Goal: Navigation & Orientation: Find specific page/section

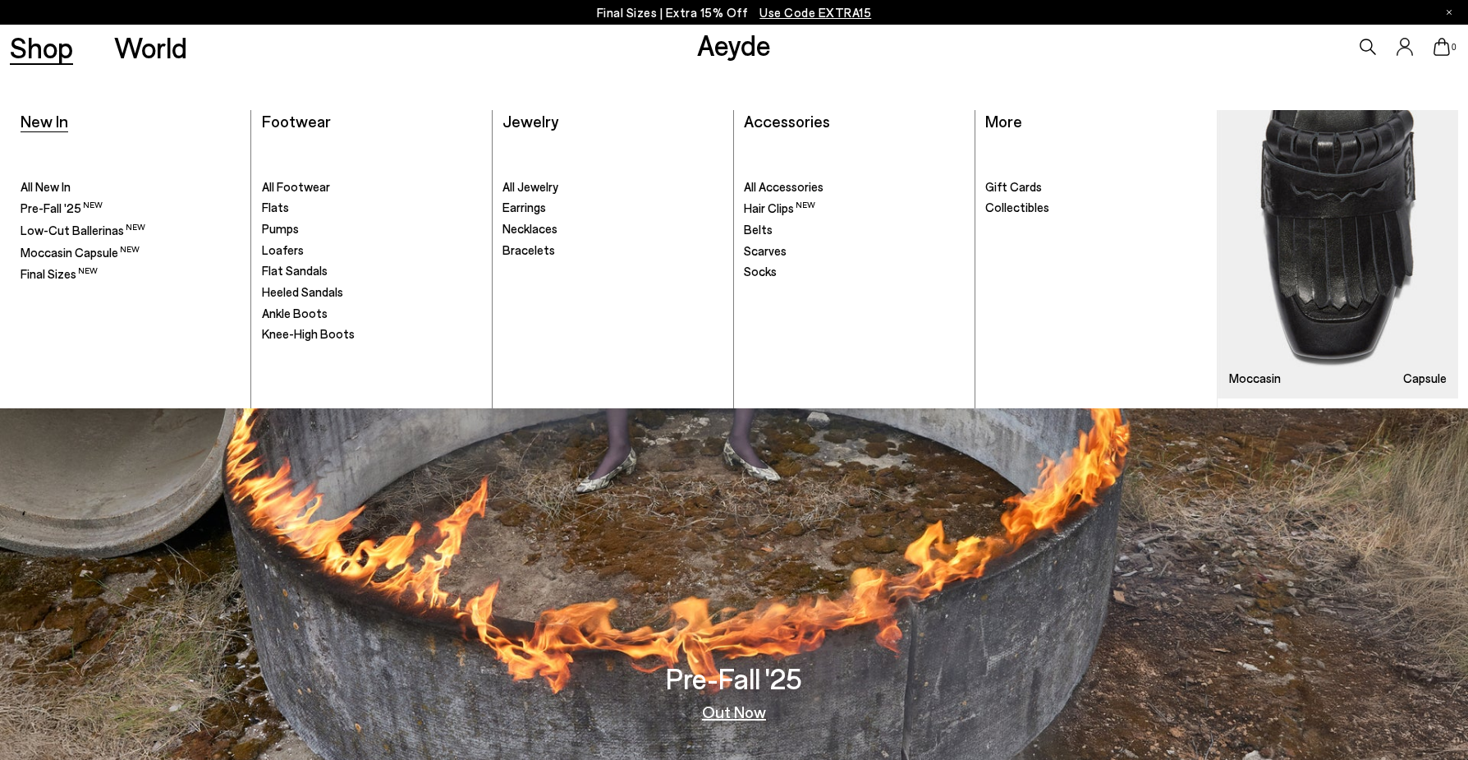
click at [44, 118] on span "New In" at bounding box center [45, 121] width 48 height 20
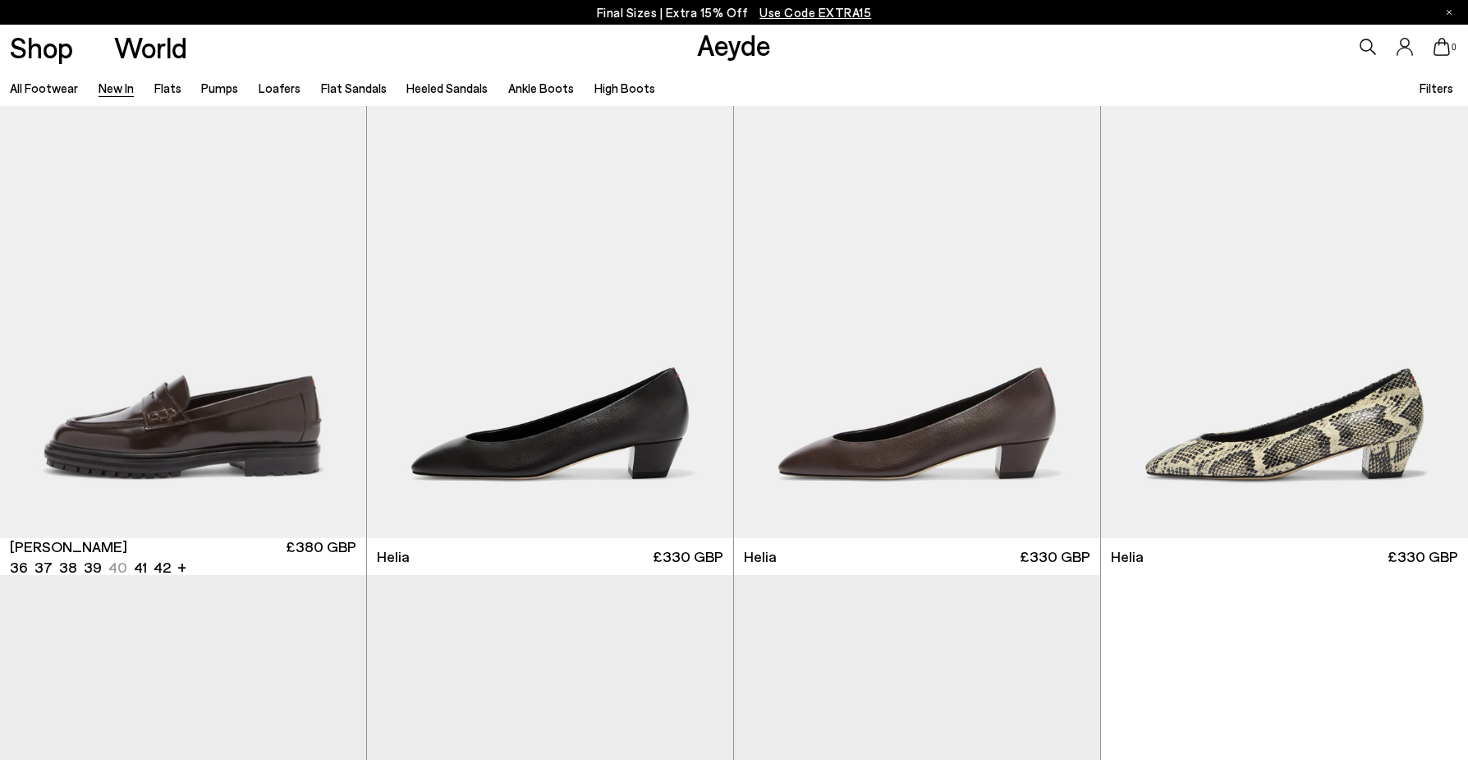
scroll to position [1645, 0]
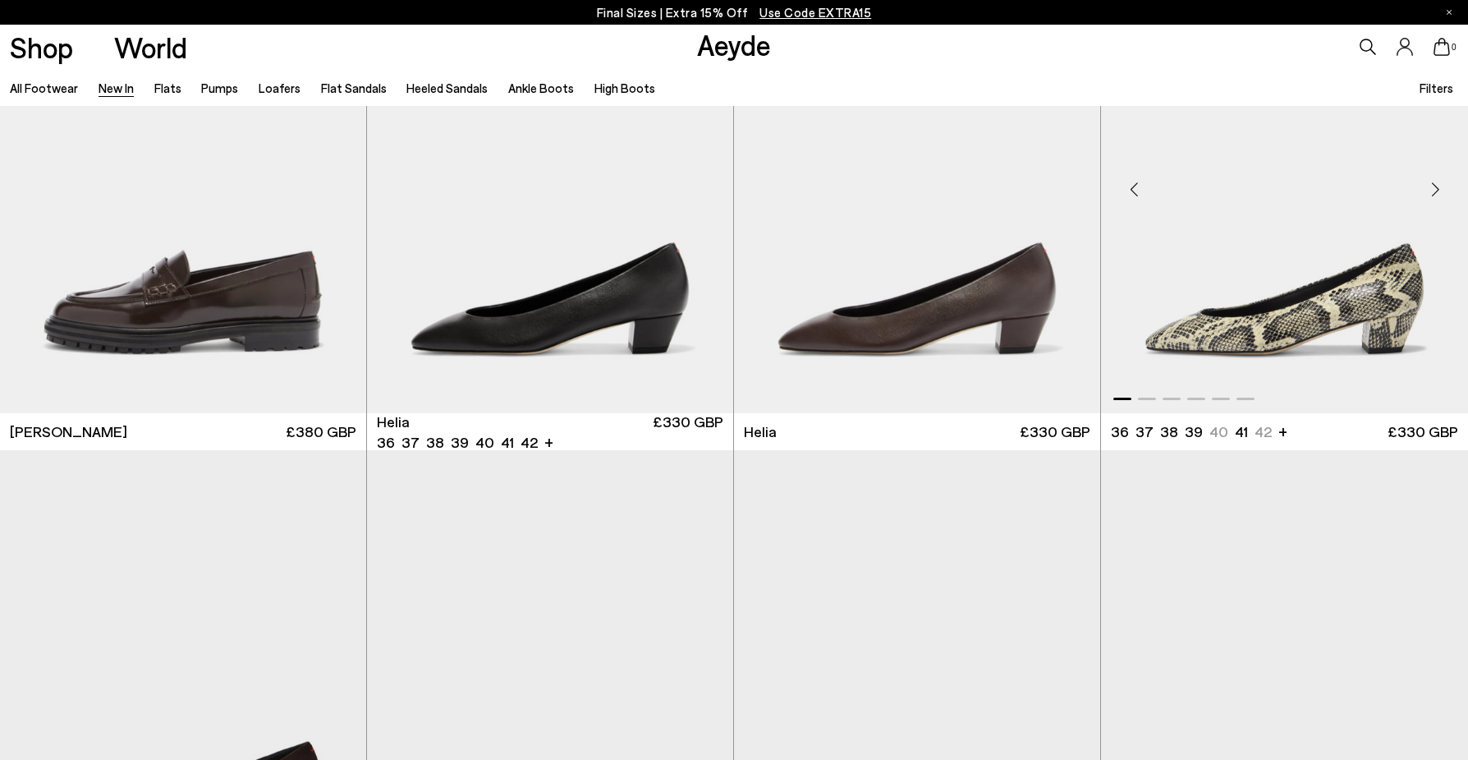
click at [1436, 188] on div "Next slide" at bounding box center [1435, 189] width 49 height 49
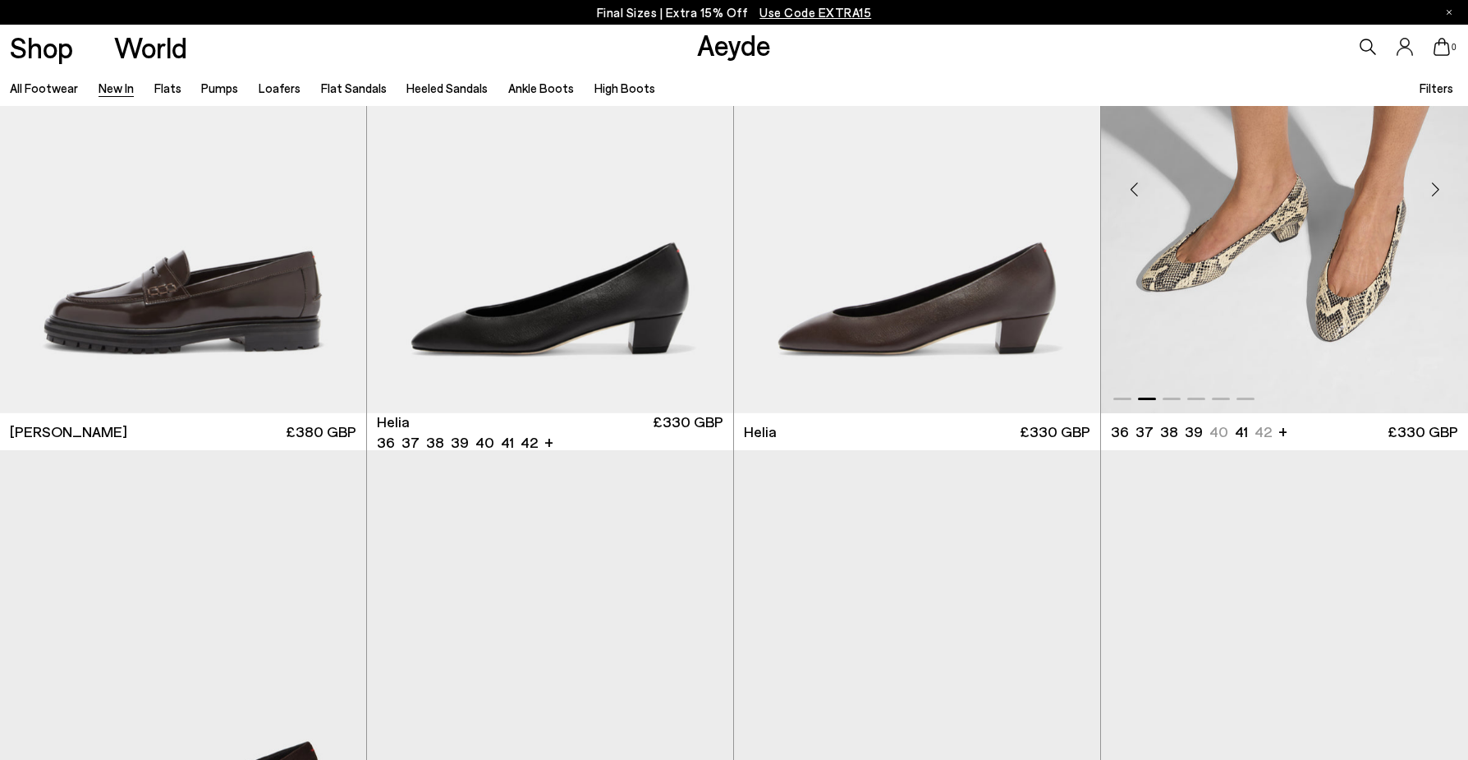
click at [1436, 188] on div "Next slide" at bounding box center [1435, 189] width 49 height 49
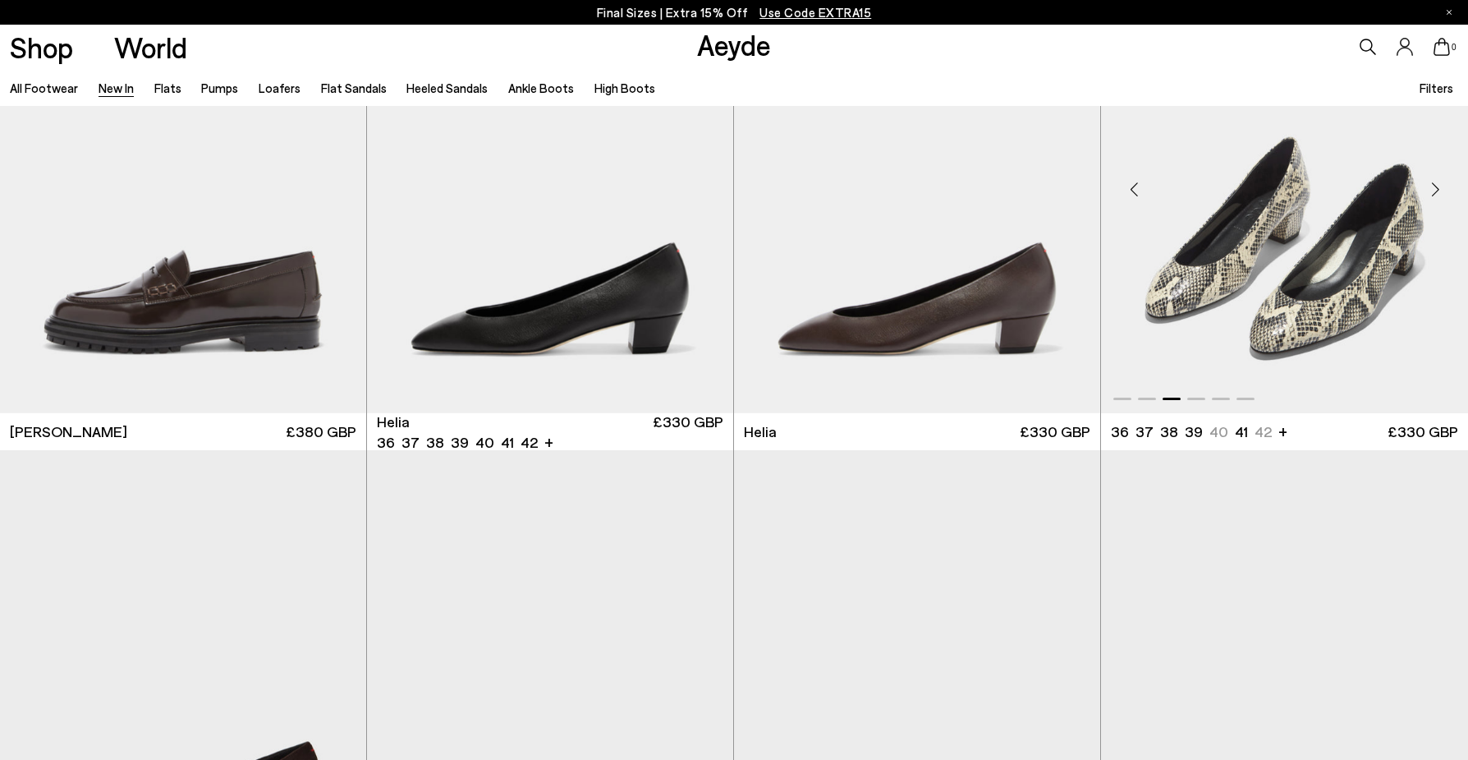
click at [1436, 188] on div "Next slide" at bounding box center [1435, 189] width 49 height 49
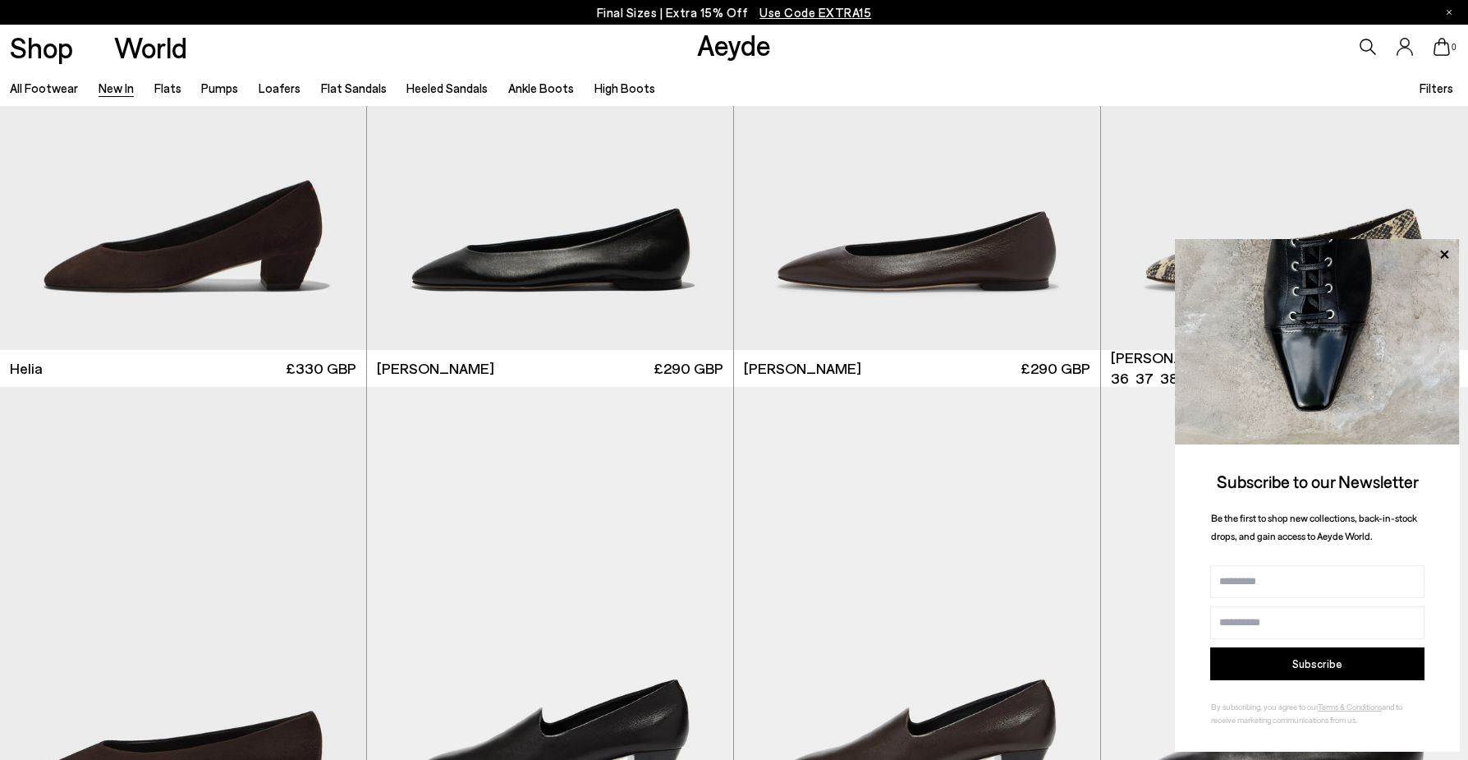
scroll to position [2187, 0]
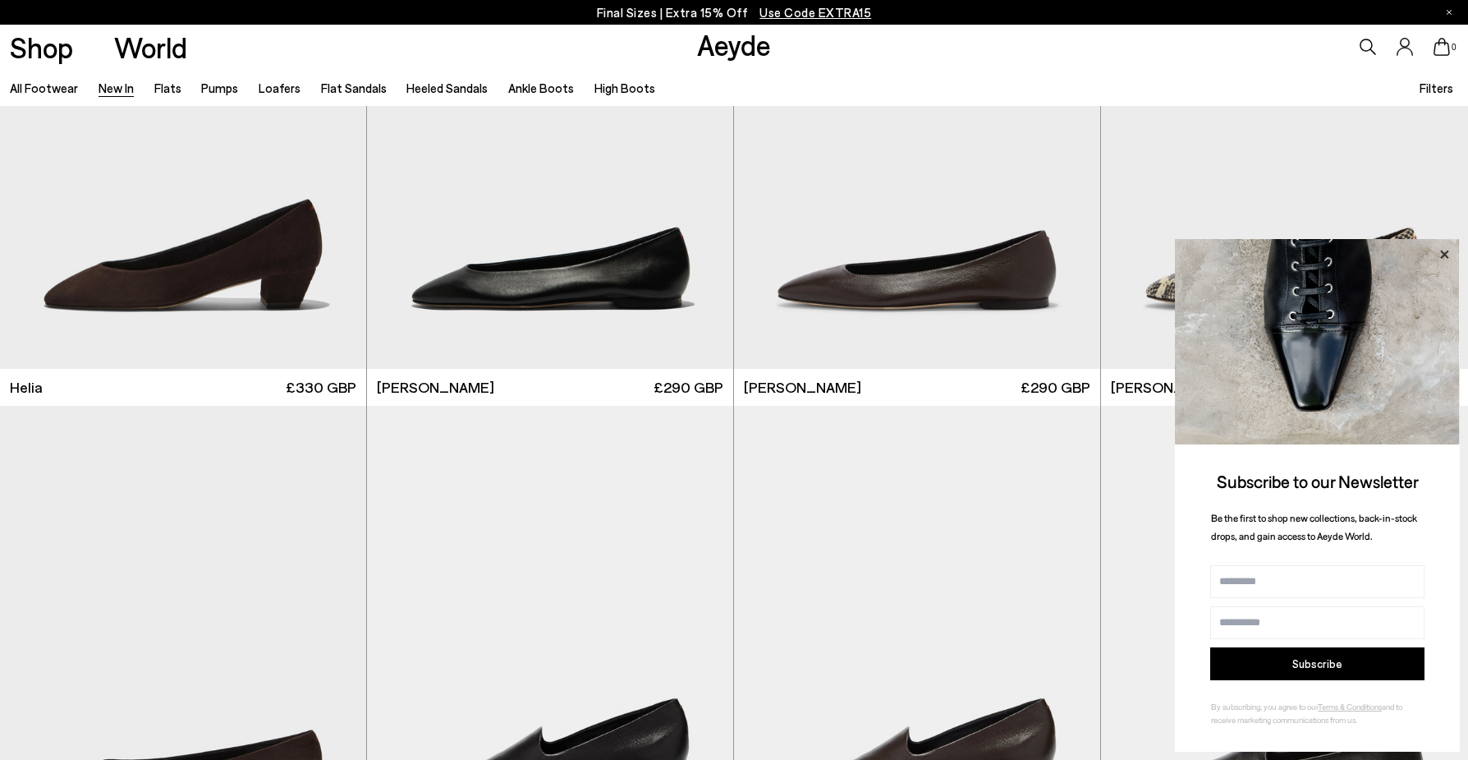
click at [1445, 253] on icon at bounding box center [1444, 254] width 21 height 21
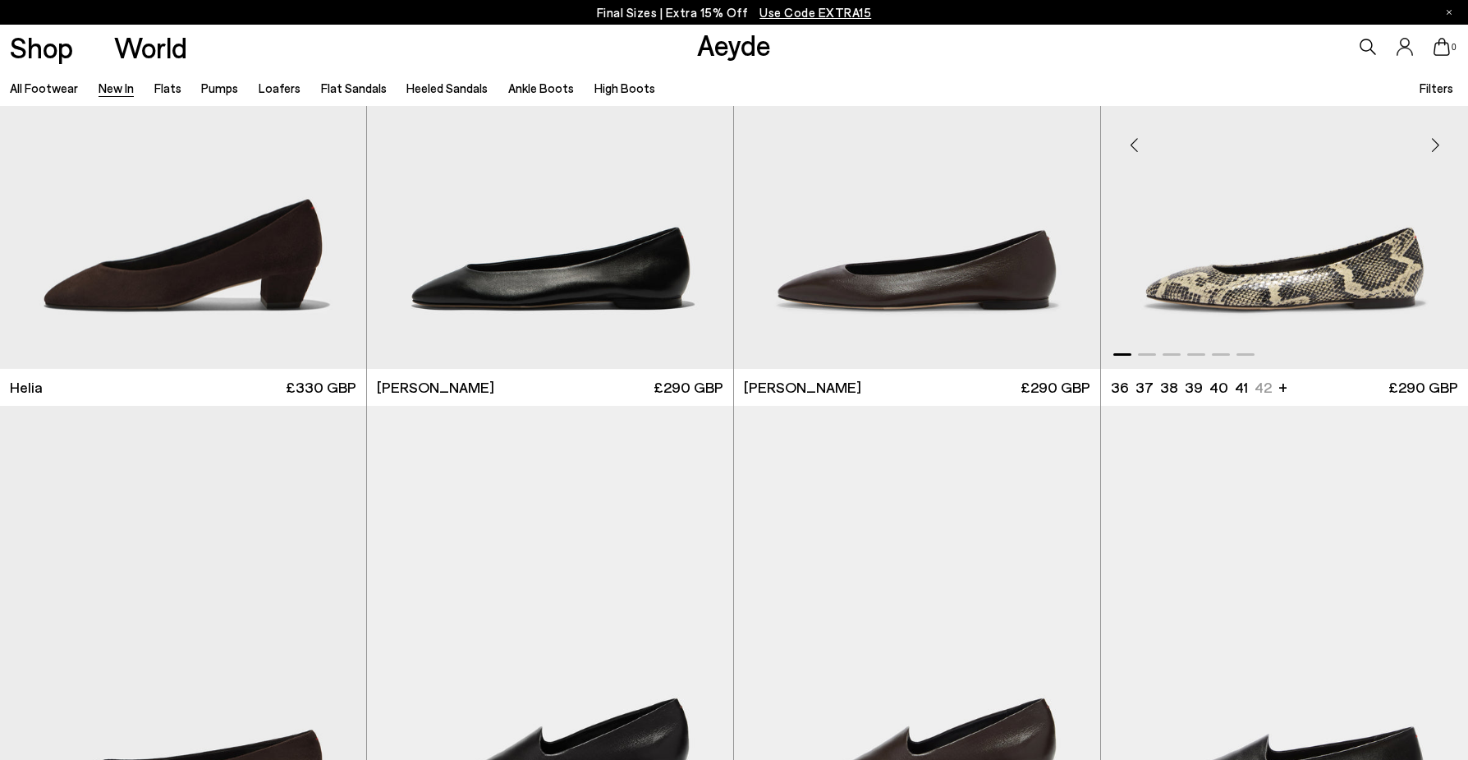
click at [1432, 142] on div "Next slide" at bounding box center [1435, 144] width 49 height 49
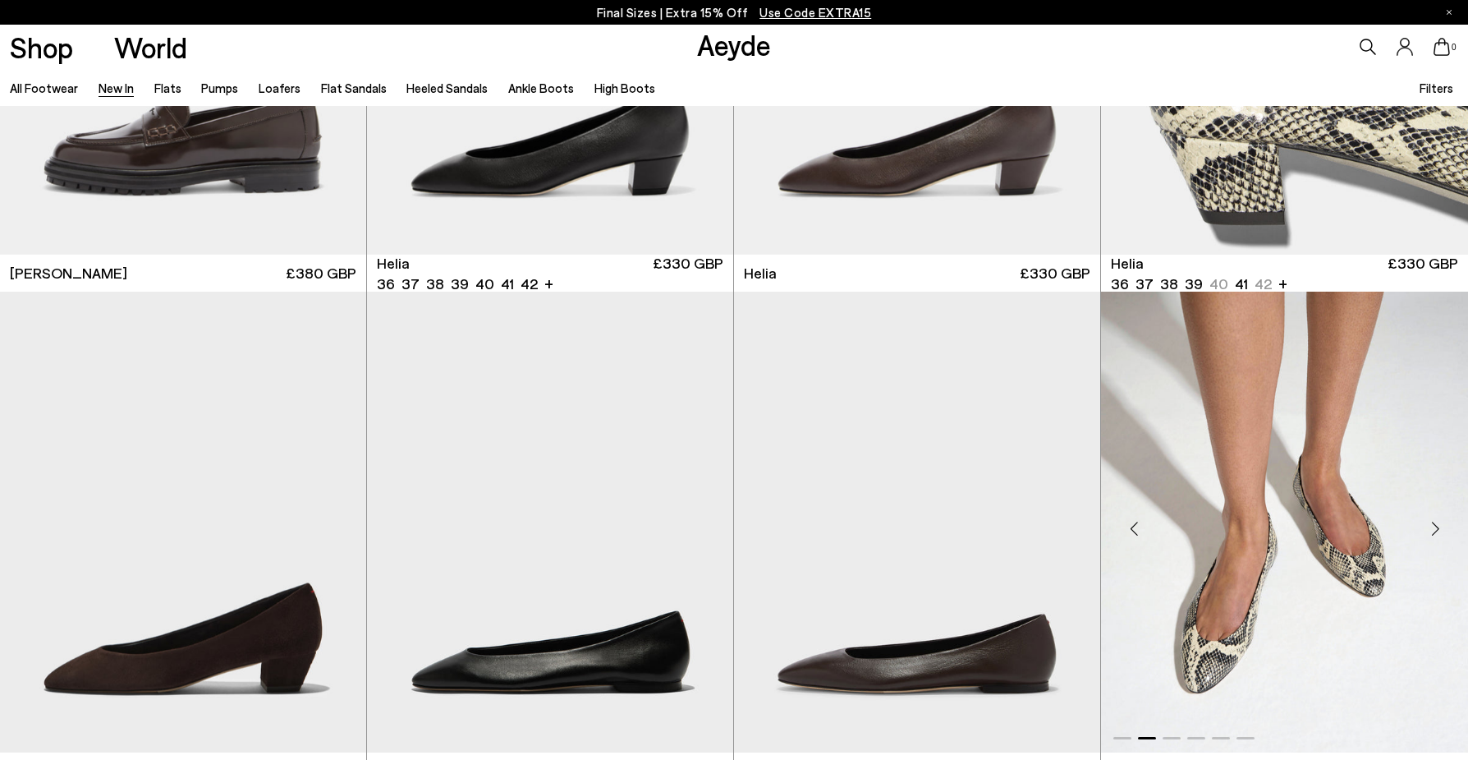
scroll to position [2011, 0]
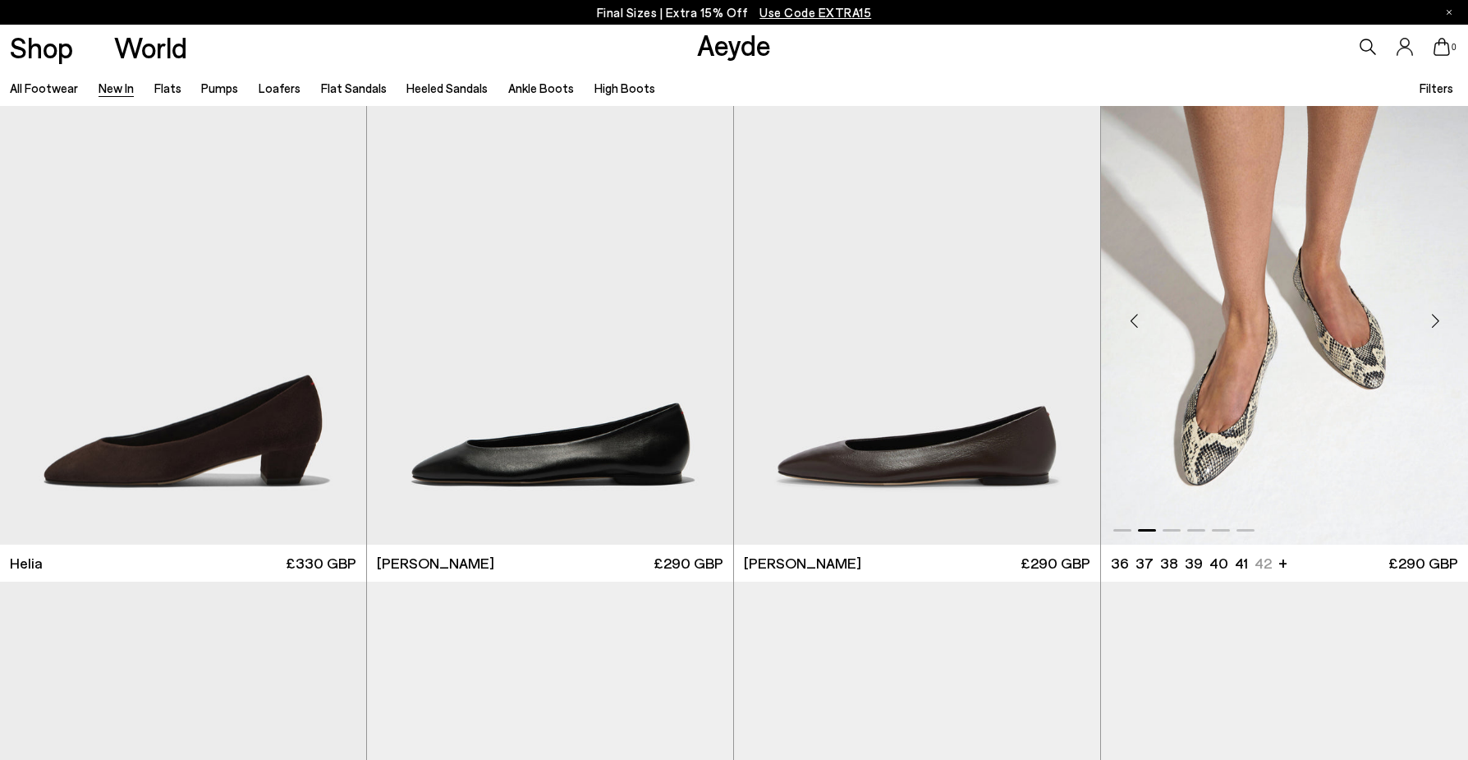
click at [1434, 318] on div "Next slide" at bounding box center [1435, 320] width 49 height 49
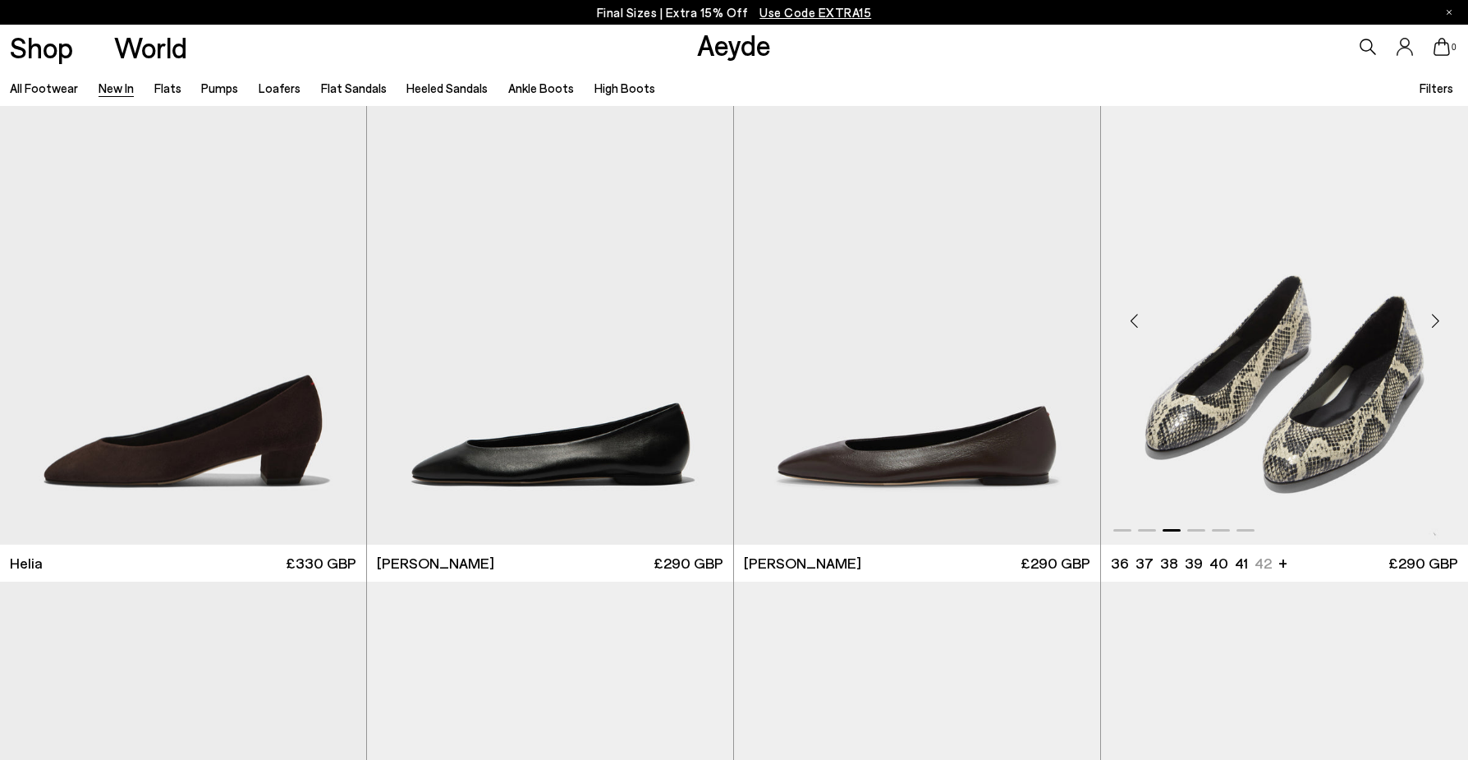
click at [1434, 319] on div "Next slide" at bounding box center [1435, 320] width 49 height 49
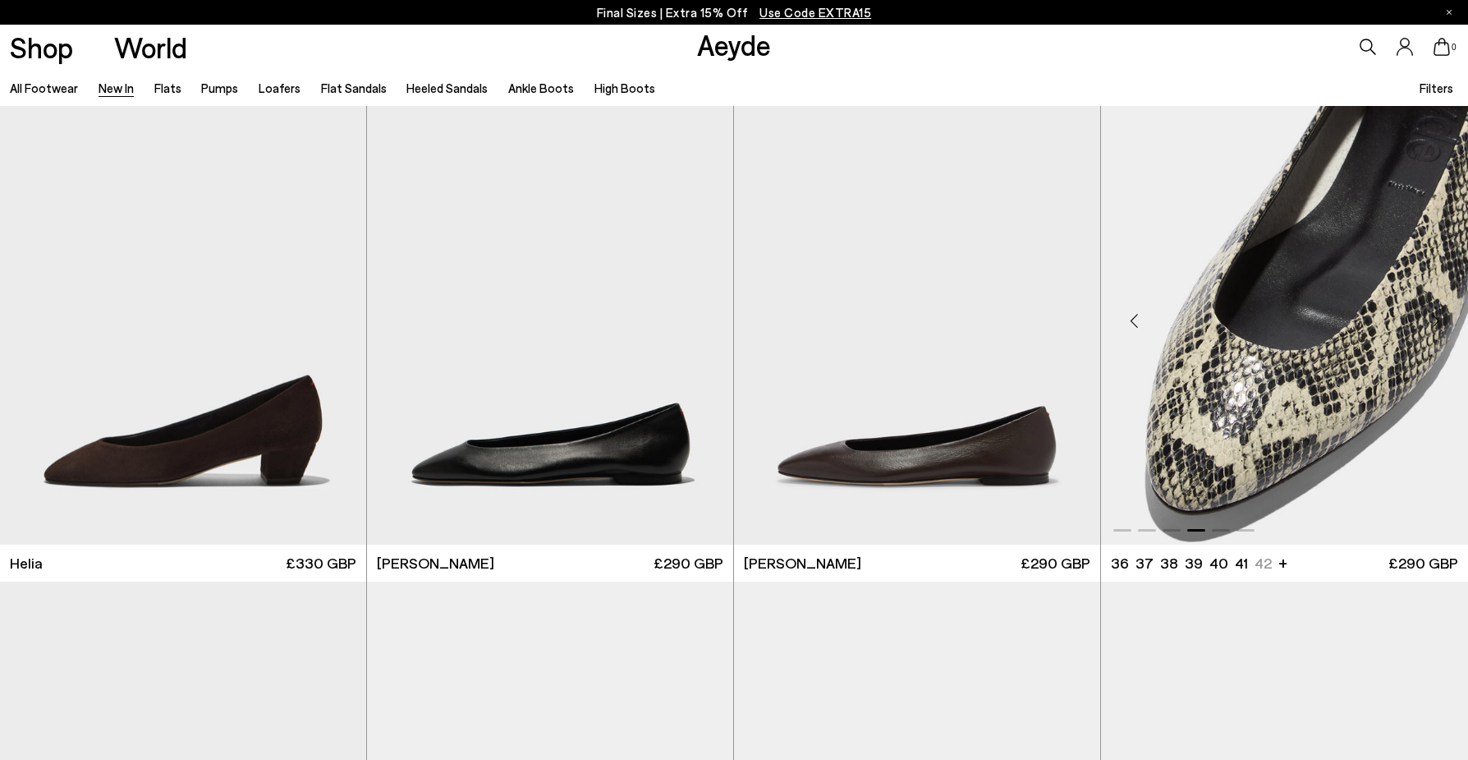
click at [1434, 319] on div "Next slide" at bounding box center [1435, 320] width 49 height 49
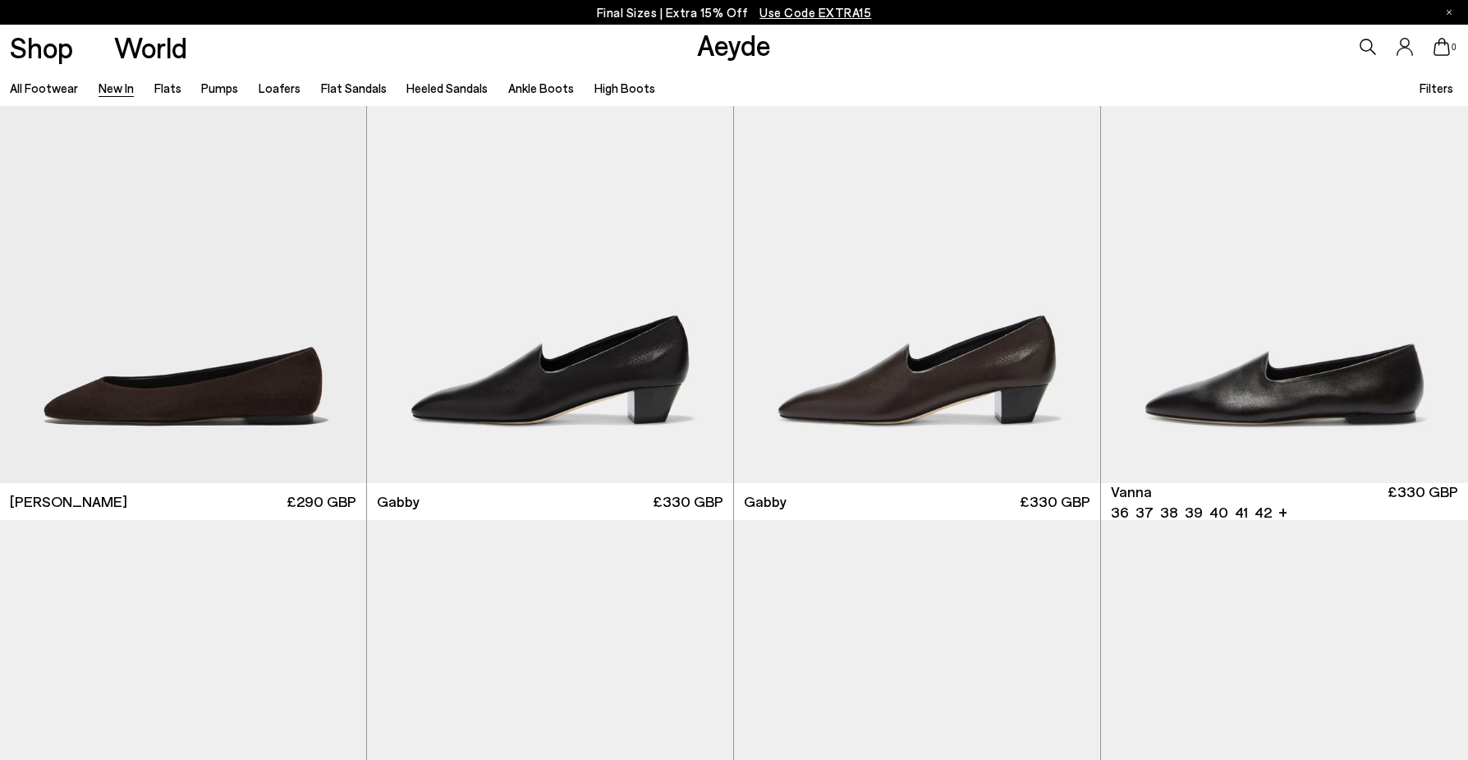
scroll to position [2574, 0]
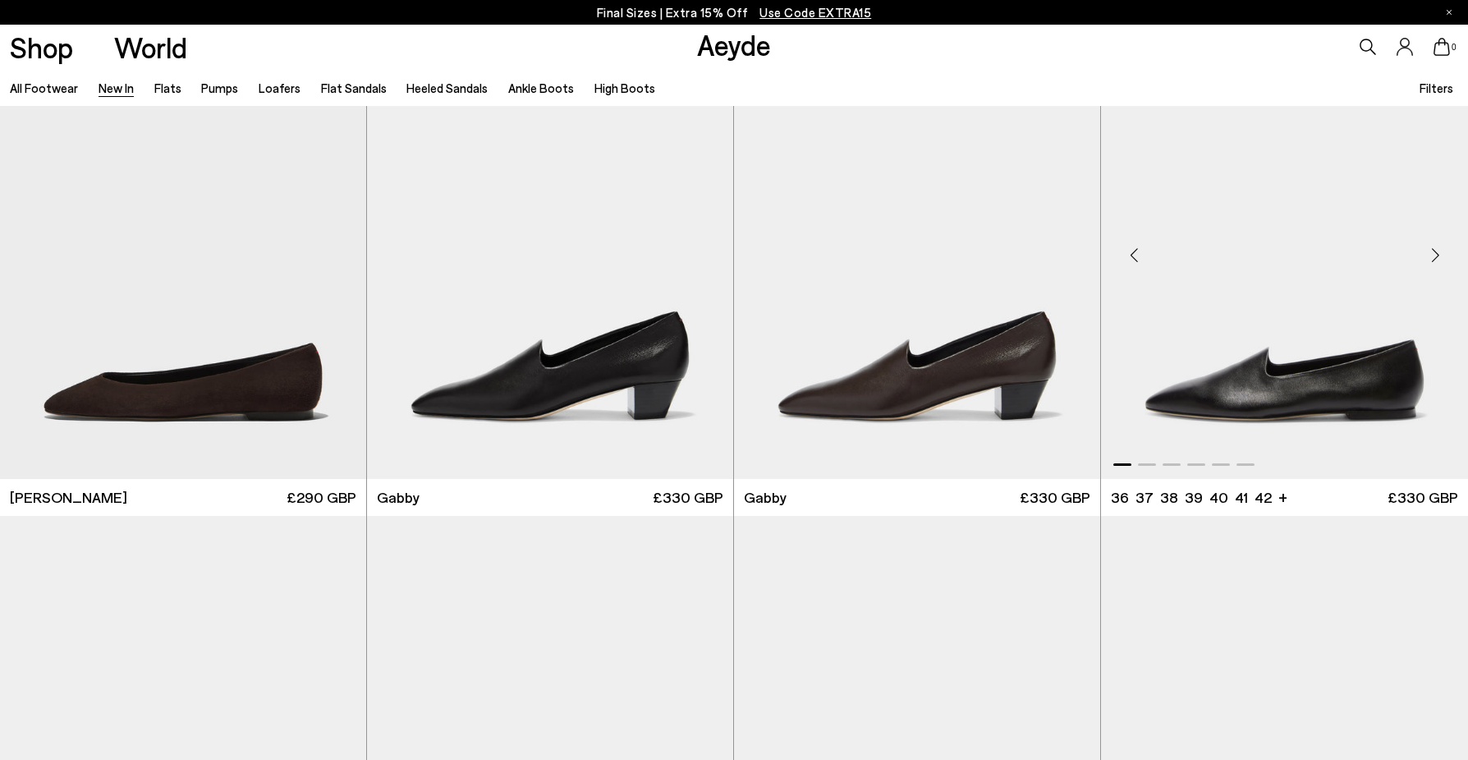
click at [1436, 253] on div "Next slide" at bounding box center [1435, 255] width 49 height 49
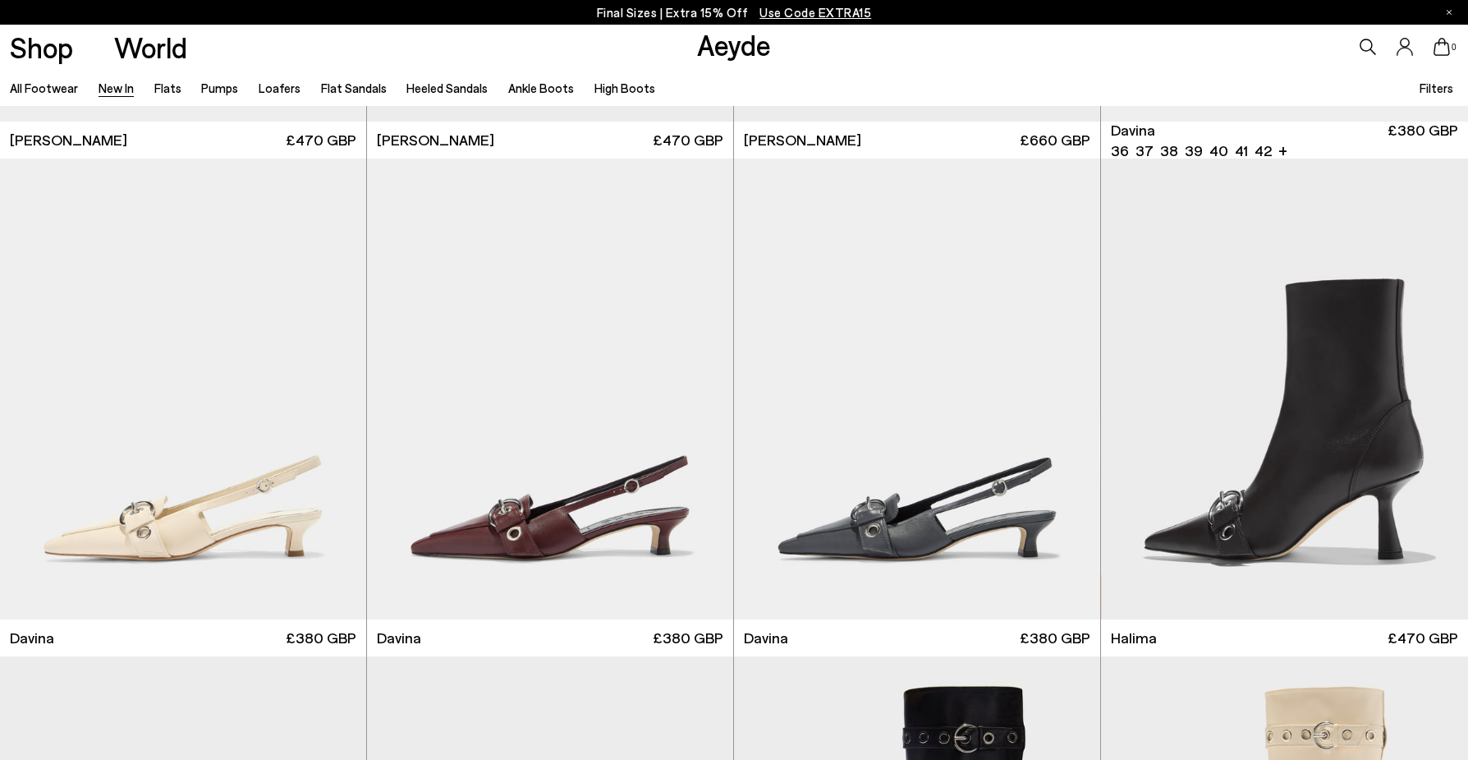
scroll to position [6289, 0]
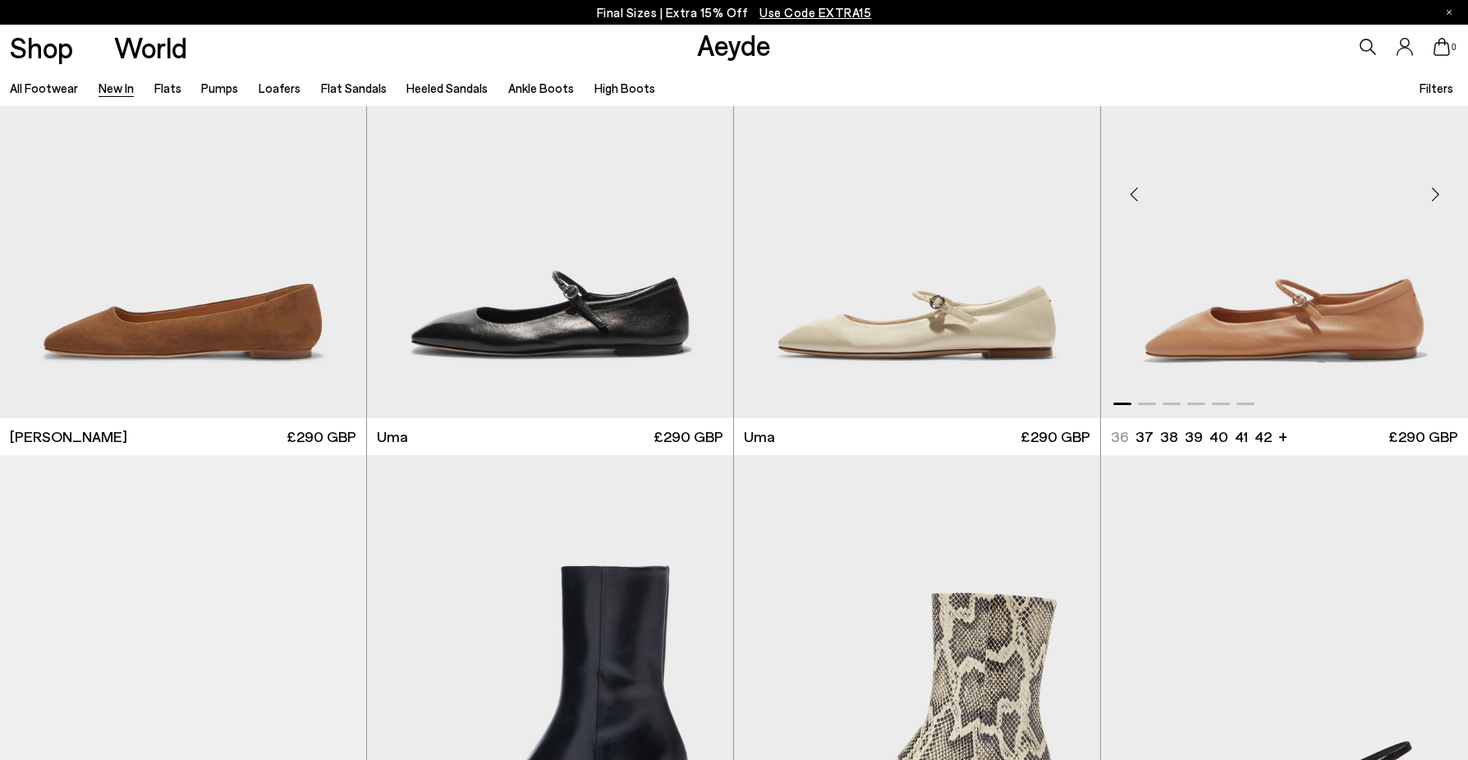
scroll to position [9094, 0]
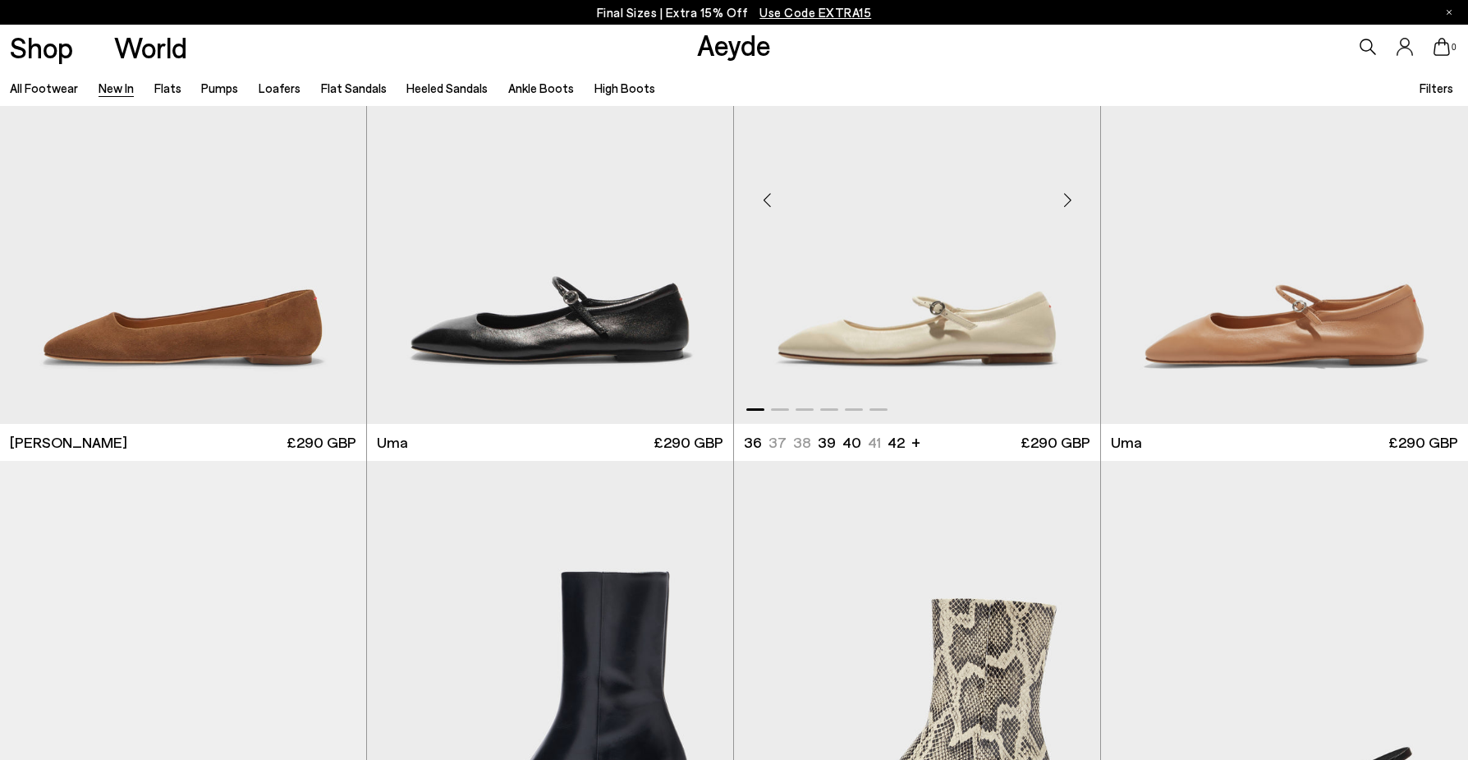
click at [1075, 195] on div "Next slide" at bounding box center [1067, 199] width 49 height 49
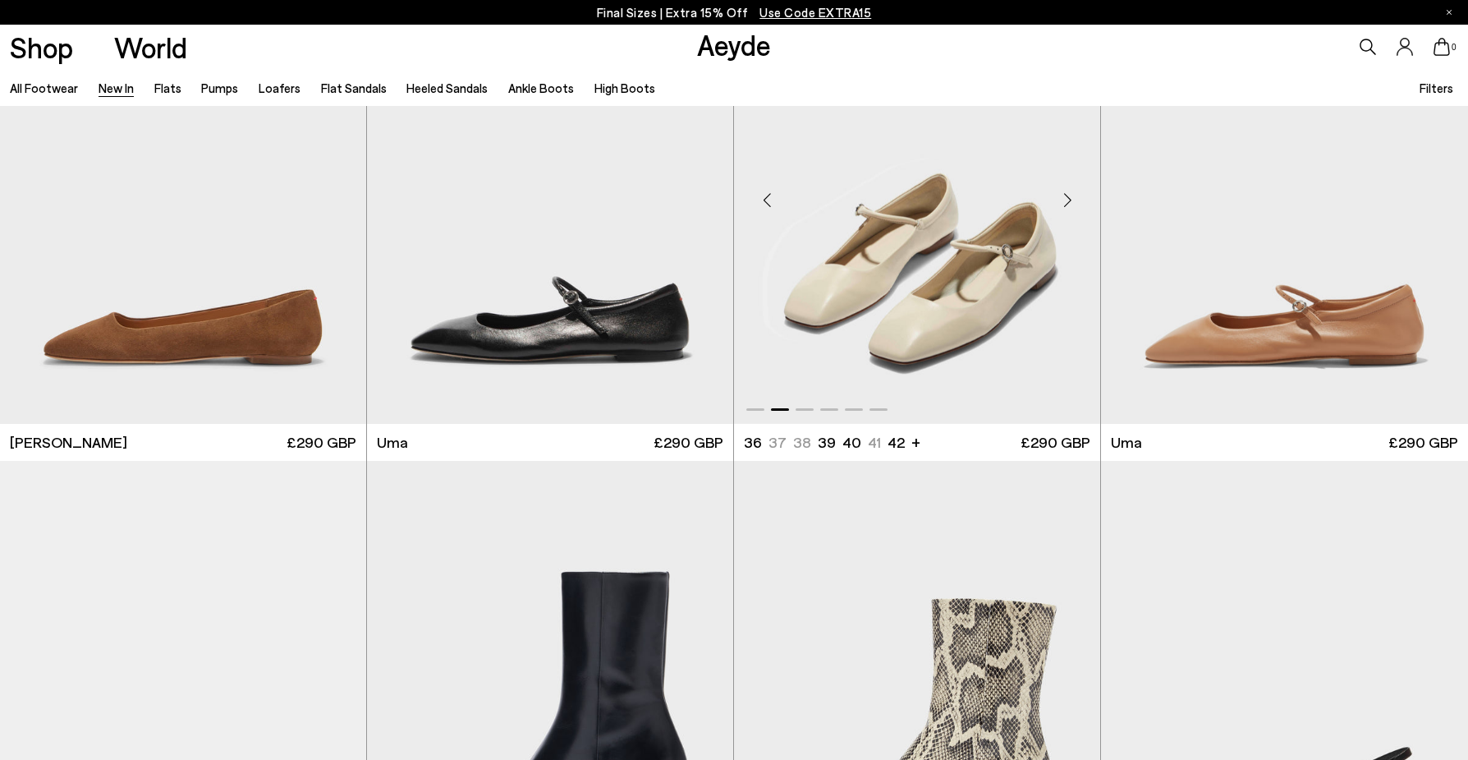
click at [1074, 195] on div "Next slide" at bounding box center [1067, 199] width 49 height 49
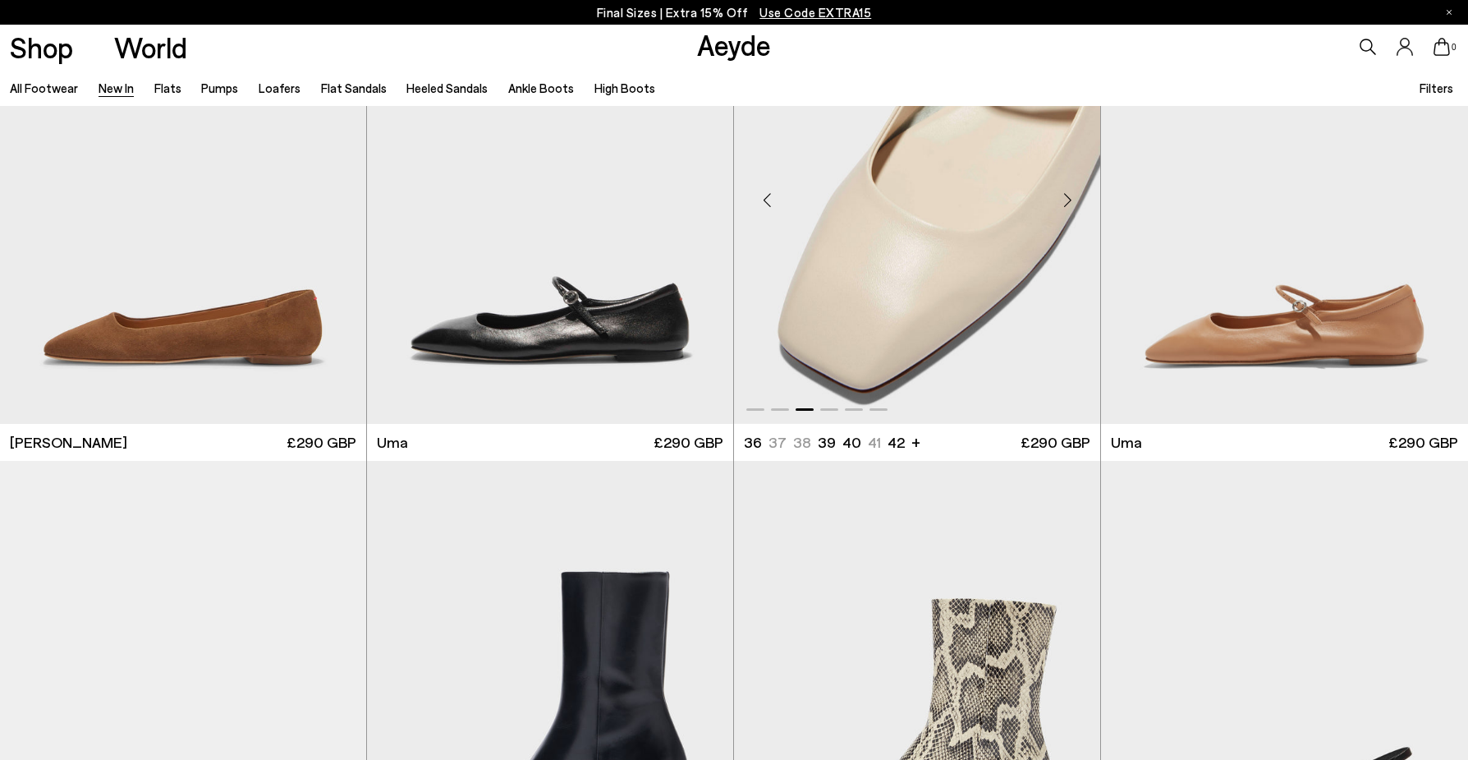
click at [1074, 195] on div "Next slide" at bounding box center [1067, 199] width 49 height 49
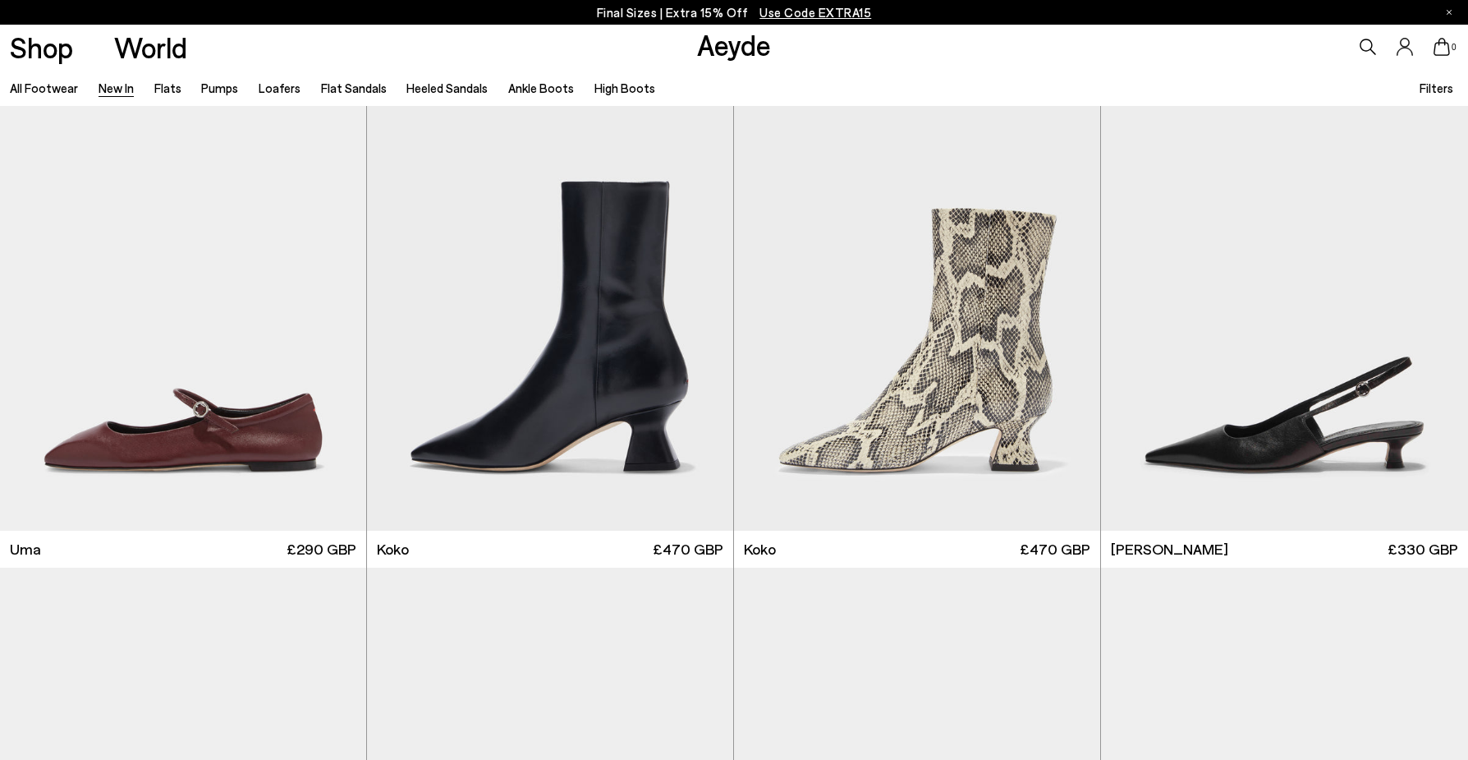
scroll to position [9615, 0]
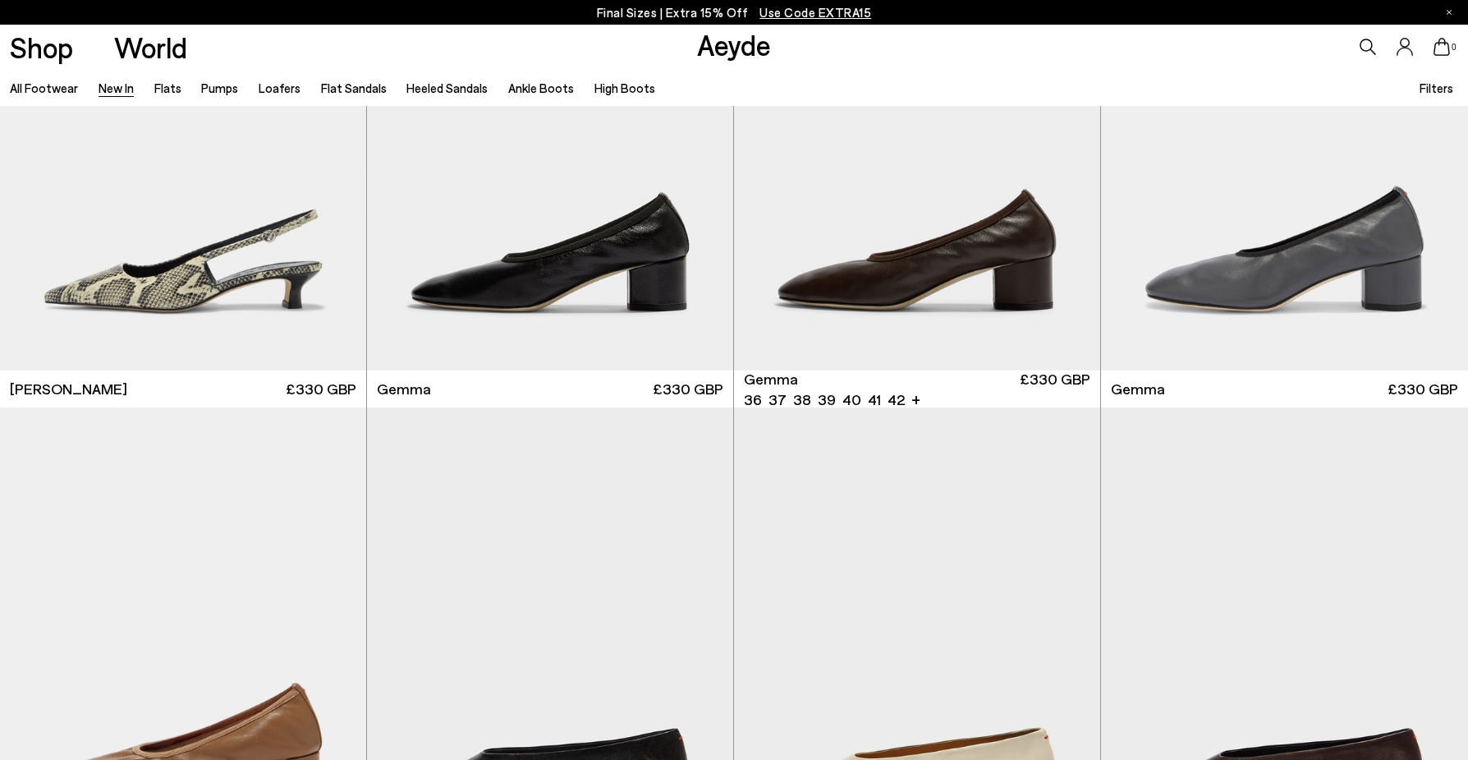
scroll to position [10156, 0]
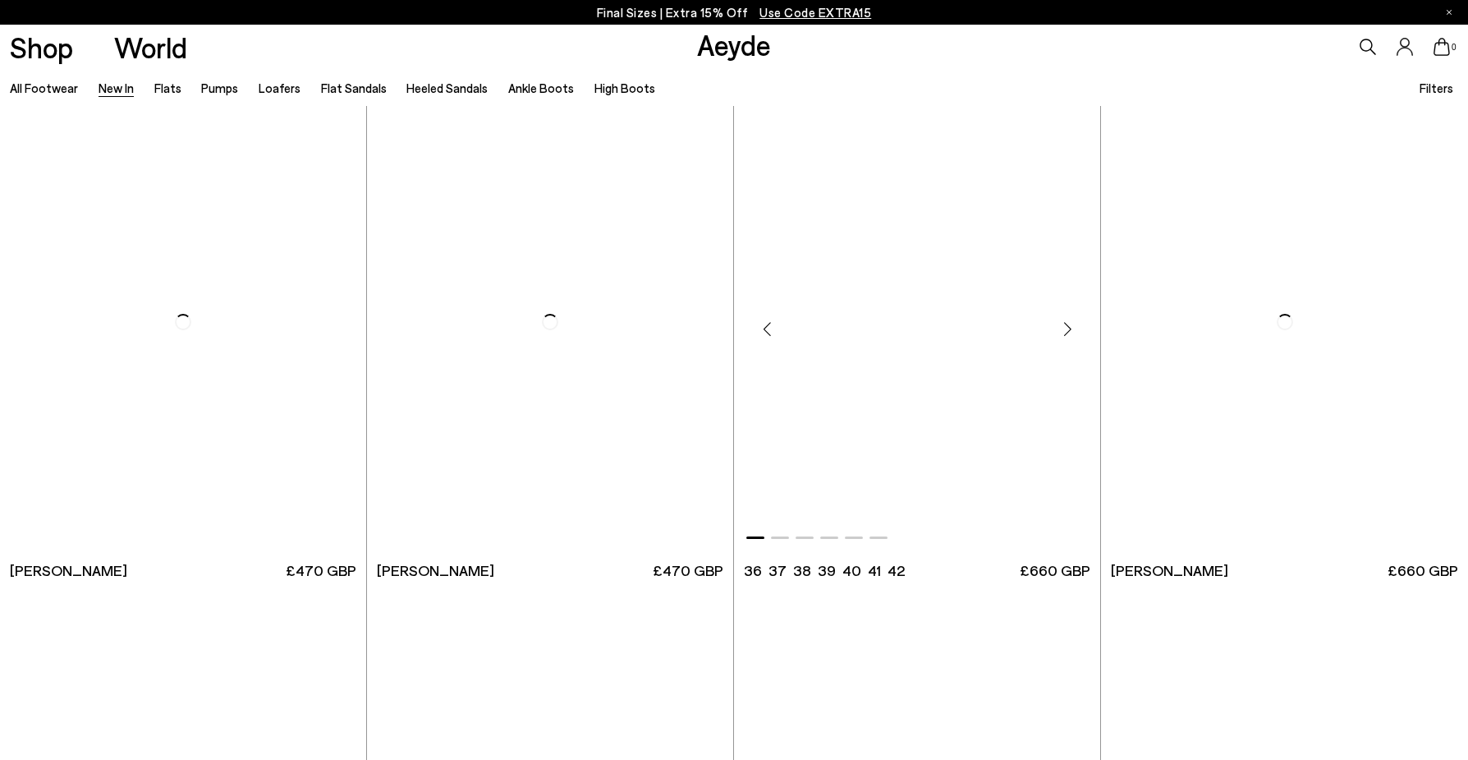
scroll to position [15924, 0]
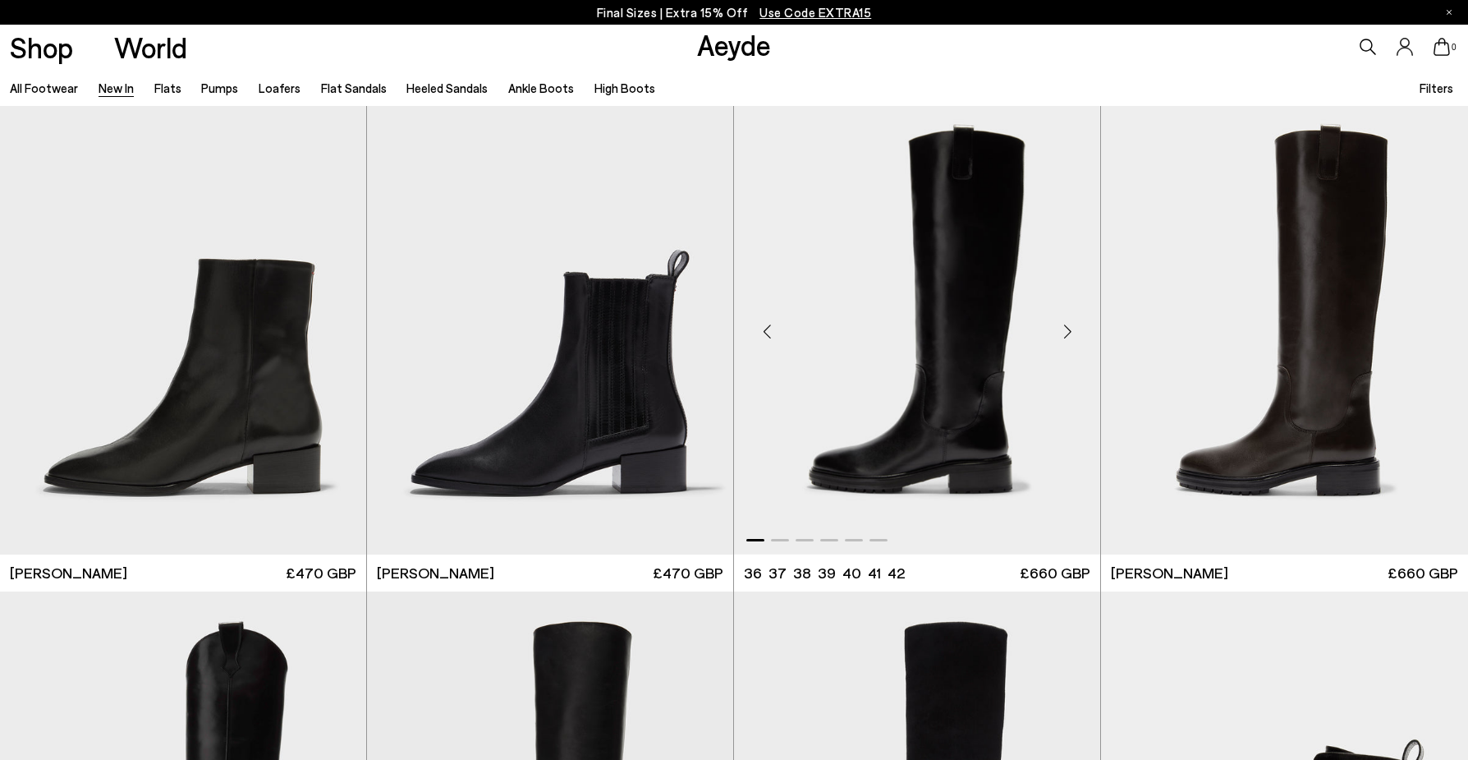
click at [1067, 329] on div "Next slide" at bounding box center [1067, 330] width 49 height 49
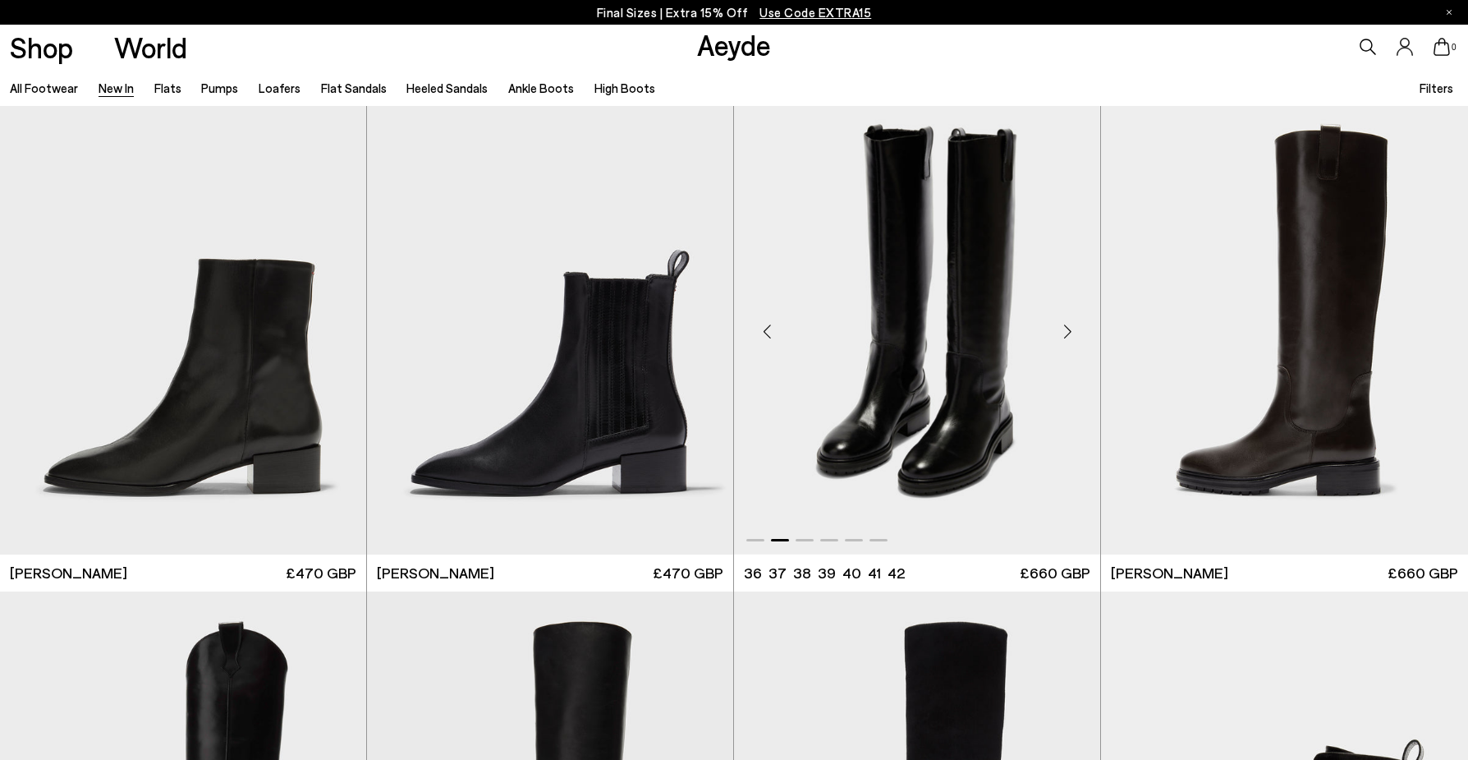
click at [1067, 329] on div "Next slide" at bounding box center [1067, 330] width 49 height 49
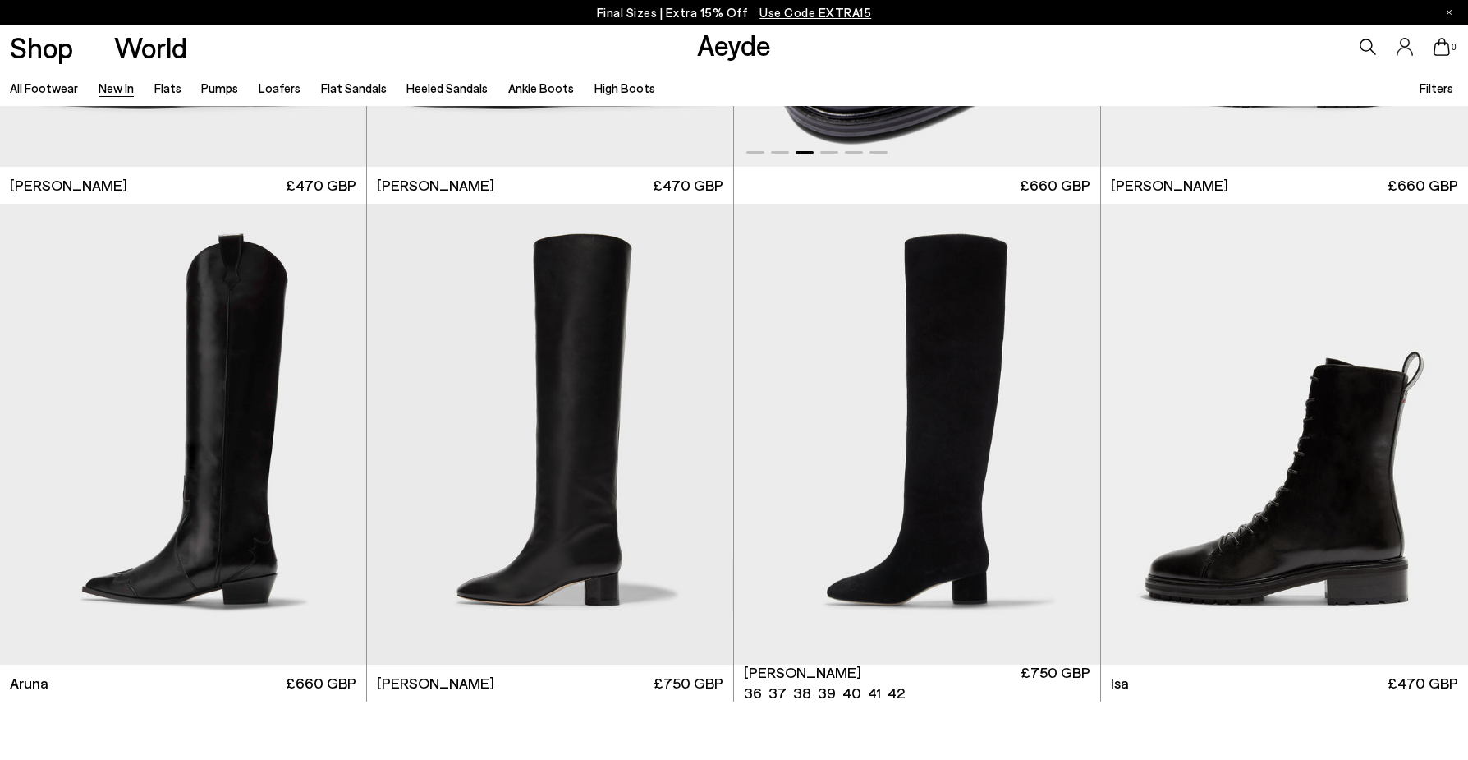
scroll to position [16316, 0]
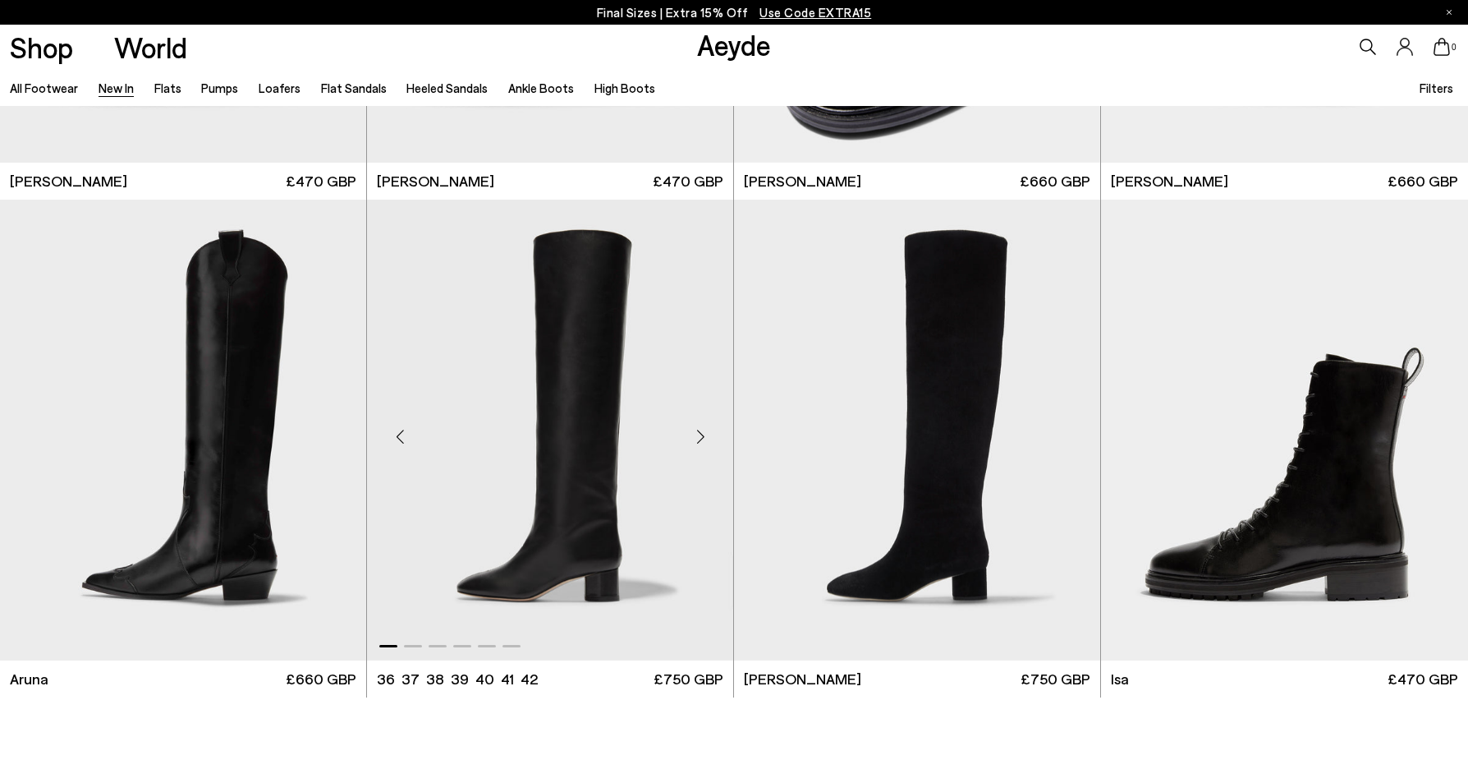
click at [700, 436] on div "Next slide" at bounding box center [700, 436] width 49 height 49
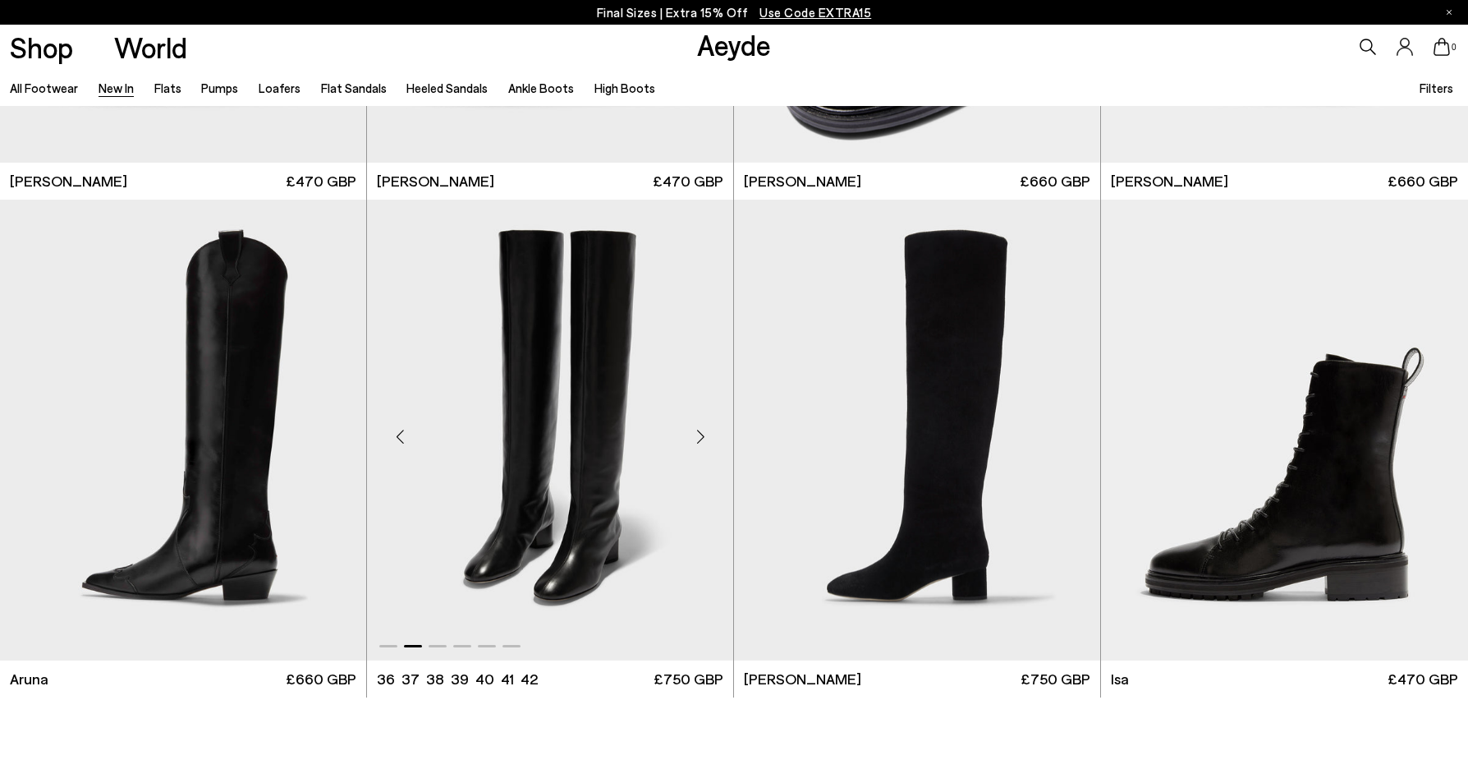
click at [700, 437] on div "Next slide" at bounding box center [700, 436] width 49 height 49
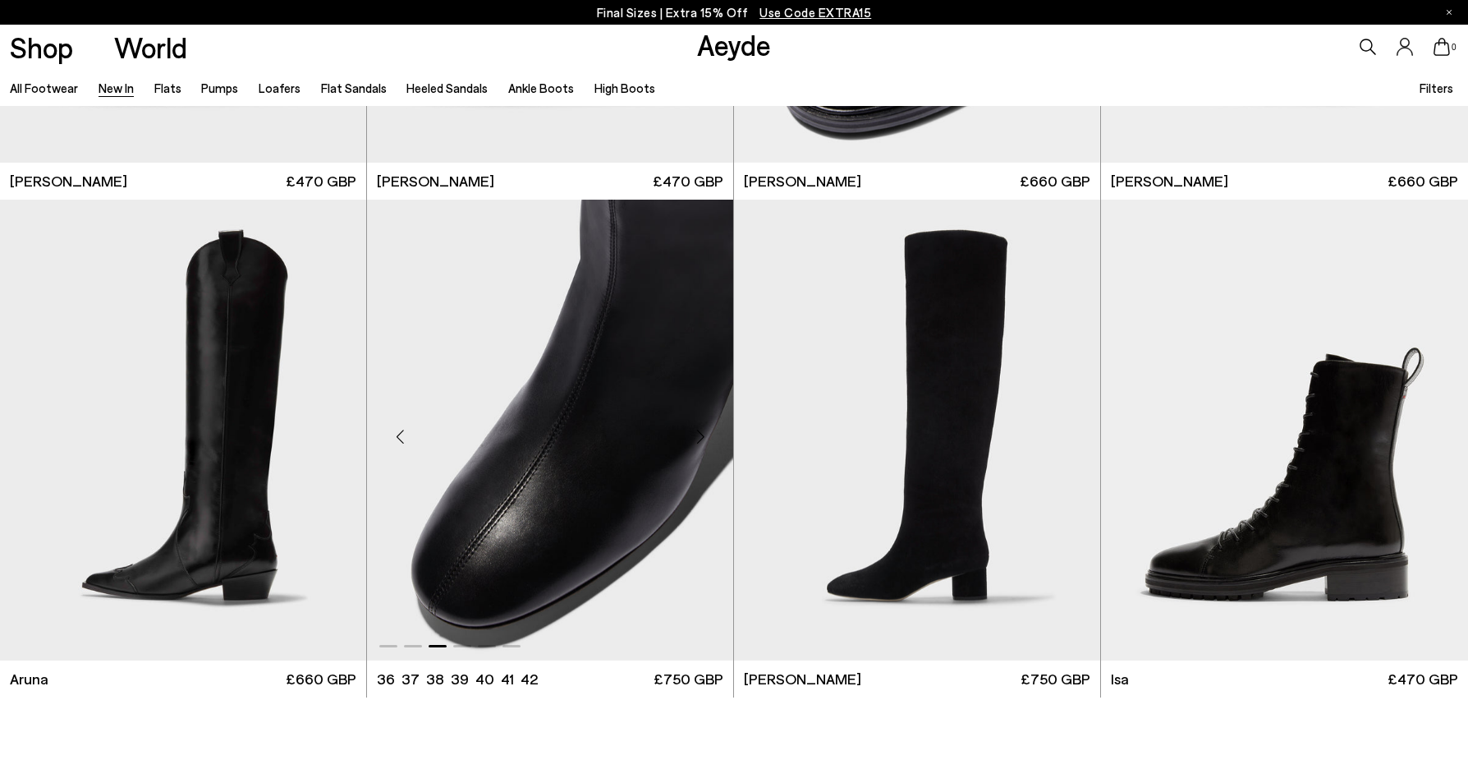
click at [700, 437] on div "Next slide" at bounding box center [700, 436] width 49 height 49
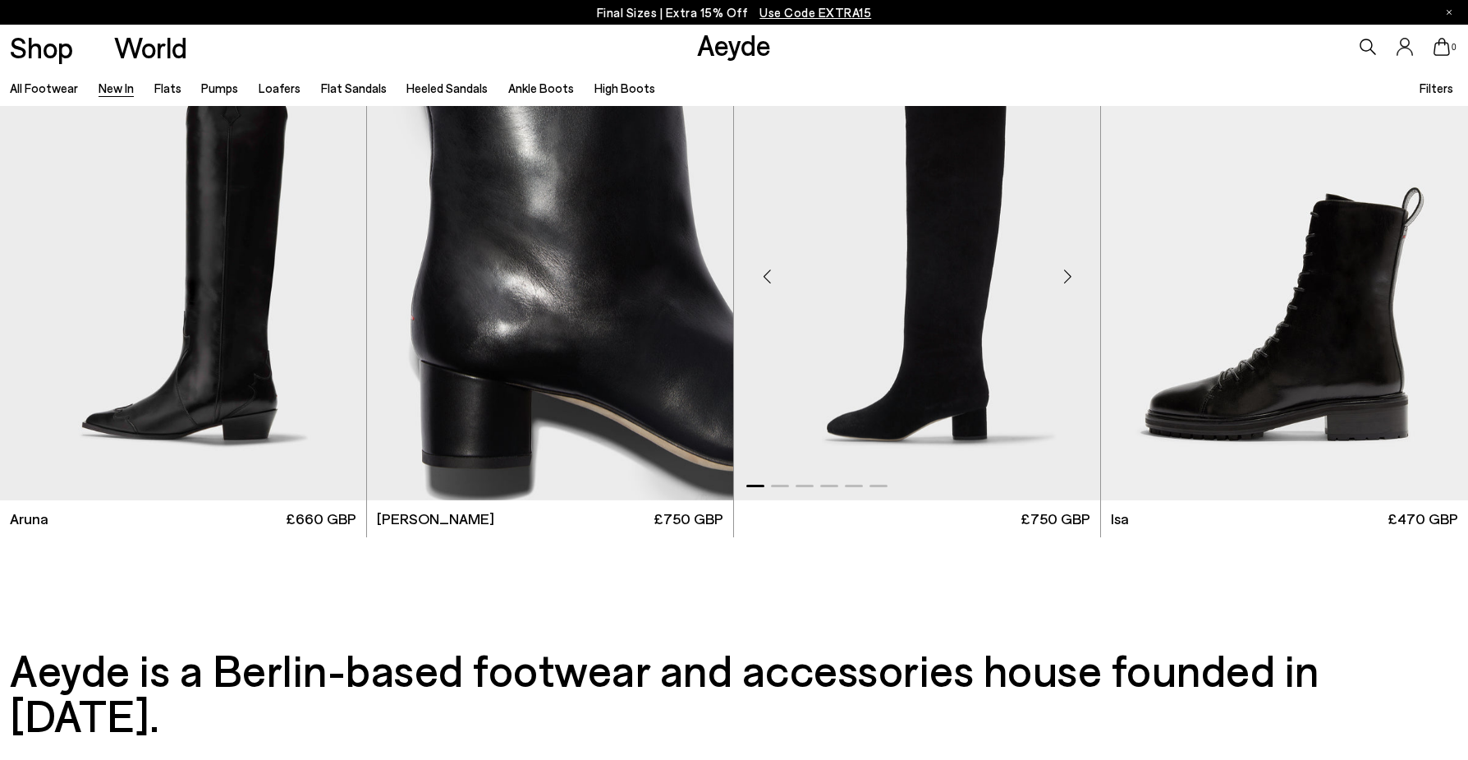
scroll to position [16384, 0]
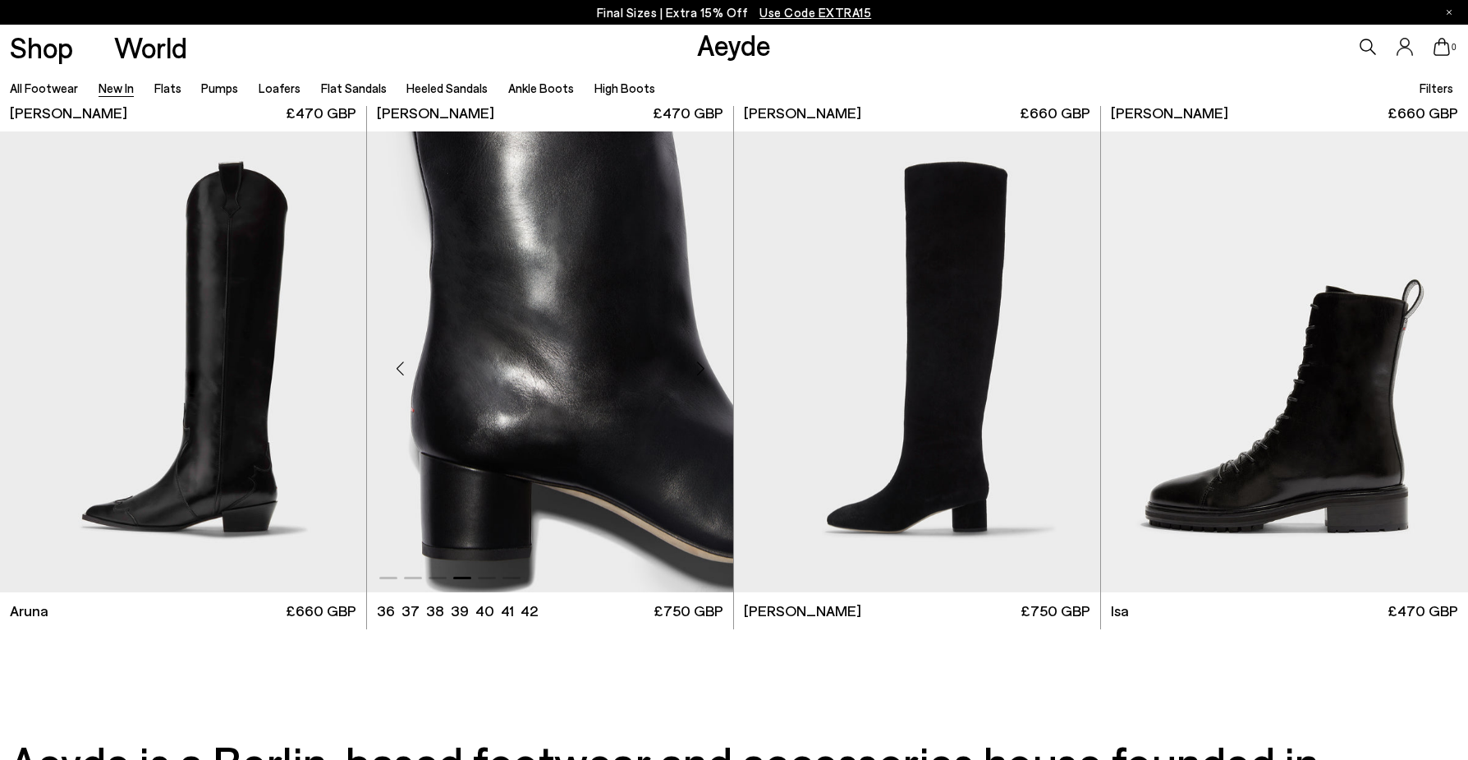
click at [701, 367] on div "Next slide" at bounding box center [700, 368] width 49 height 49
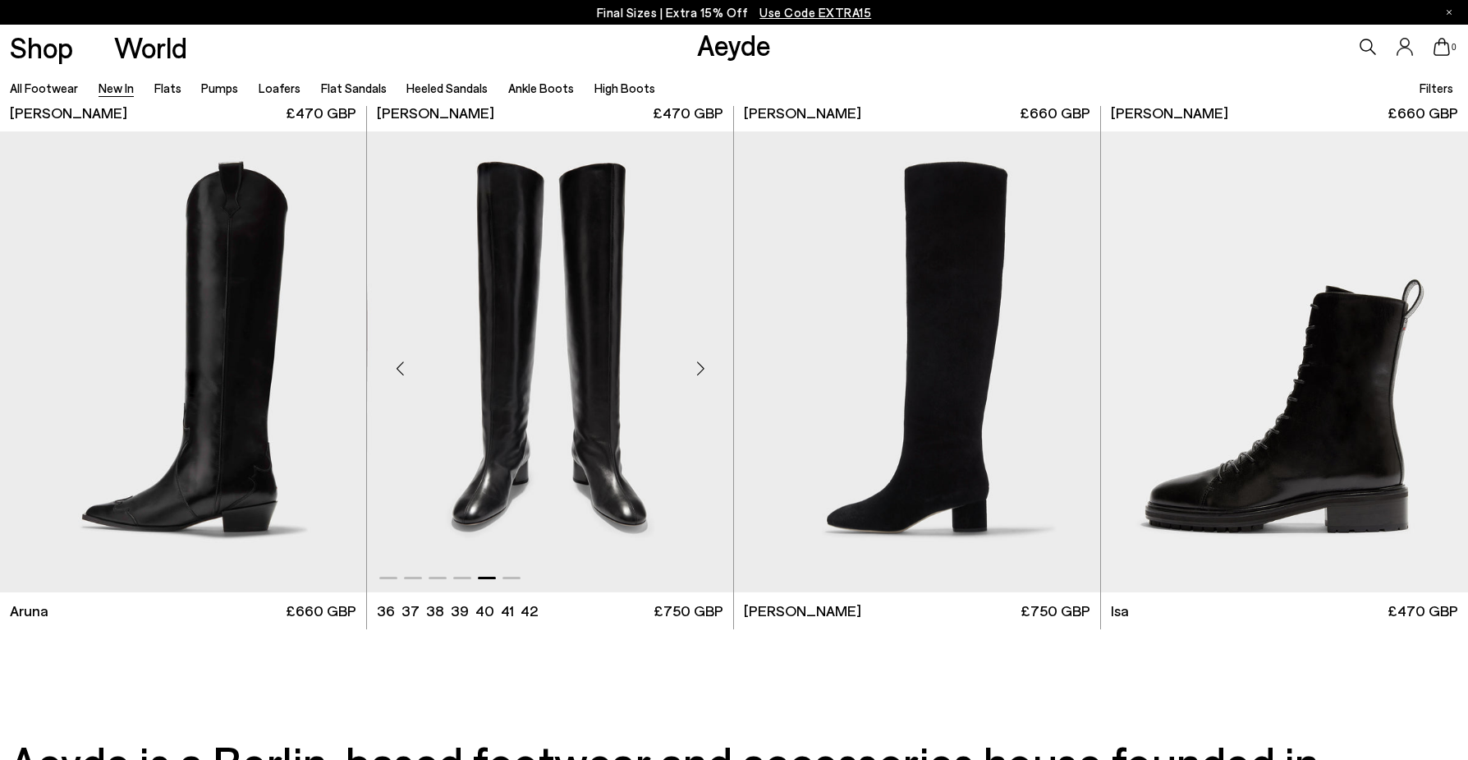
click at [701, 367] on div "Next slide" at bounding box center [700, 368] width 49 height 49
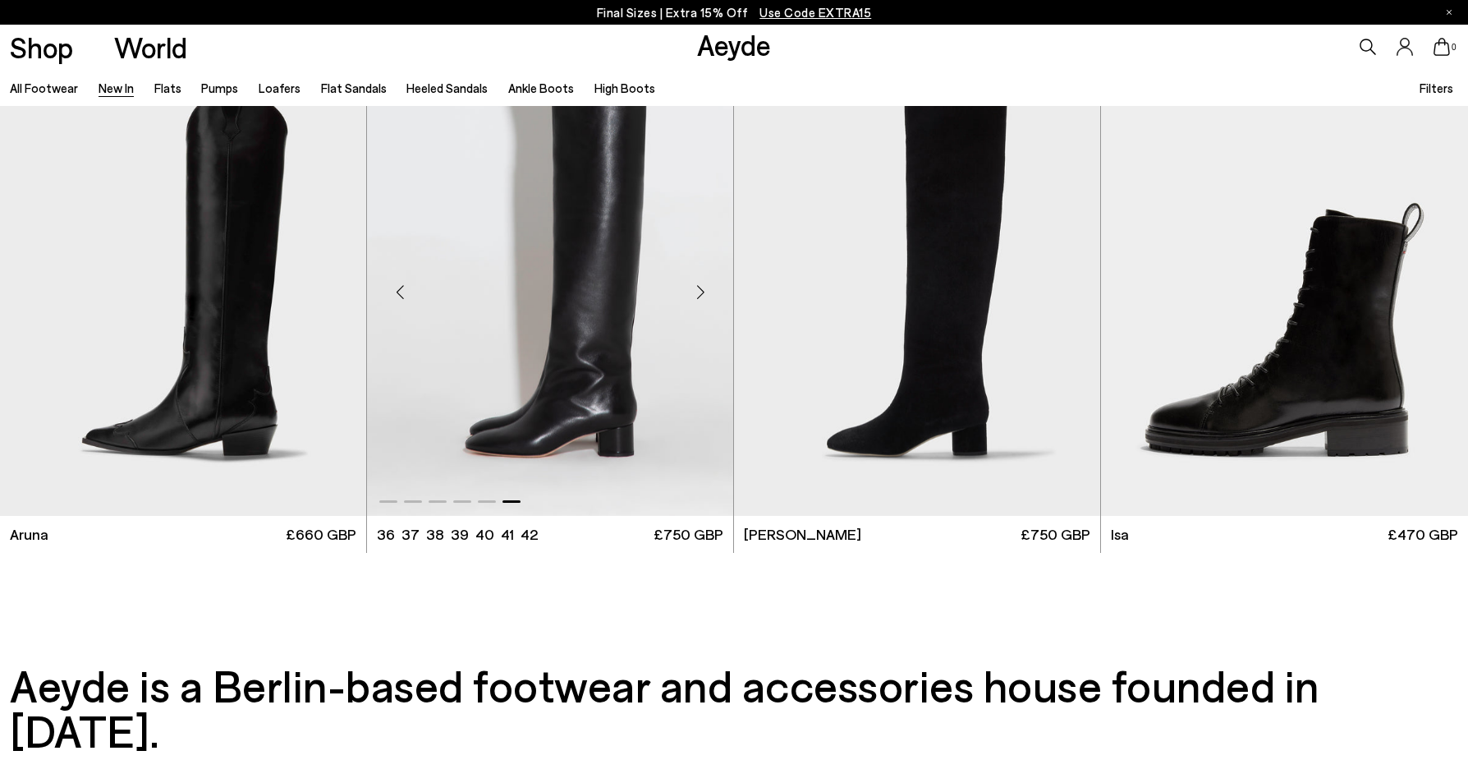
scroll to position [16574, 0]
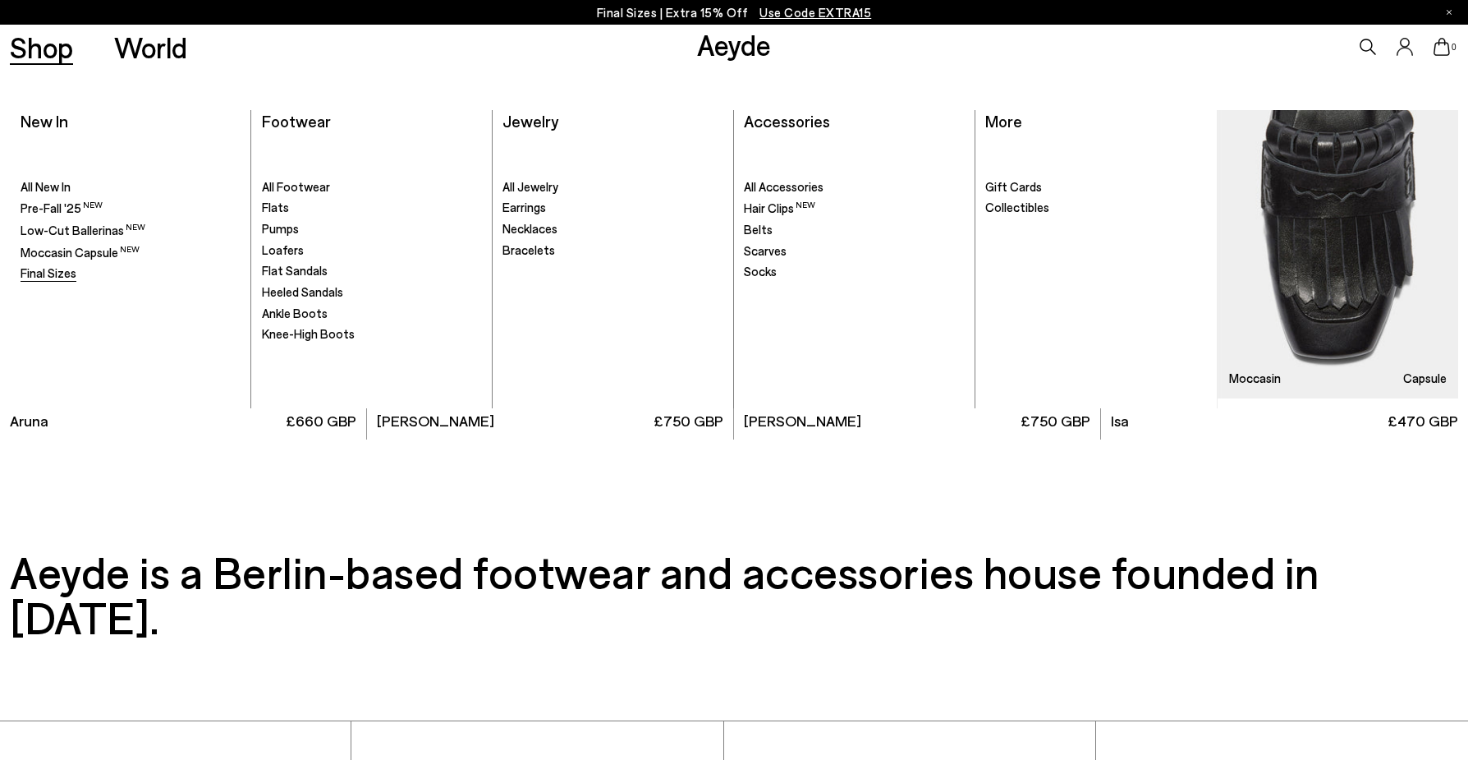
click at [36, 269] on span "Final Sizes" at bounding box center [49, 272] width 56 height 15
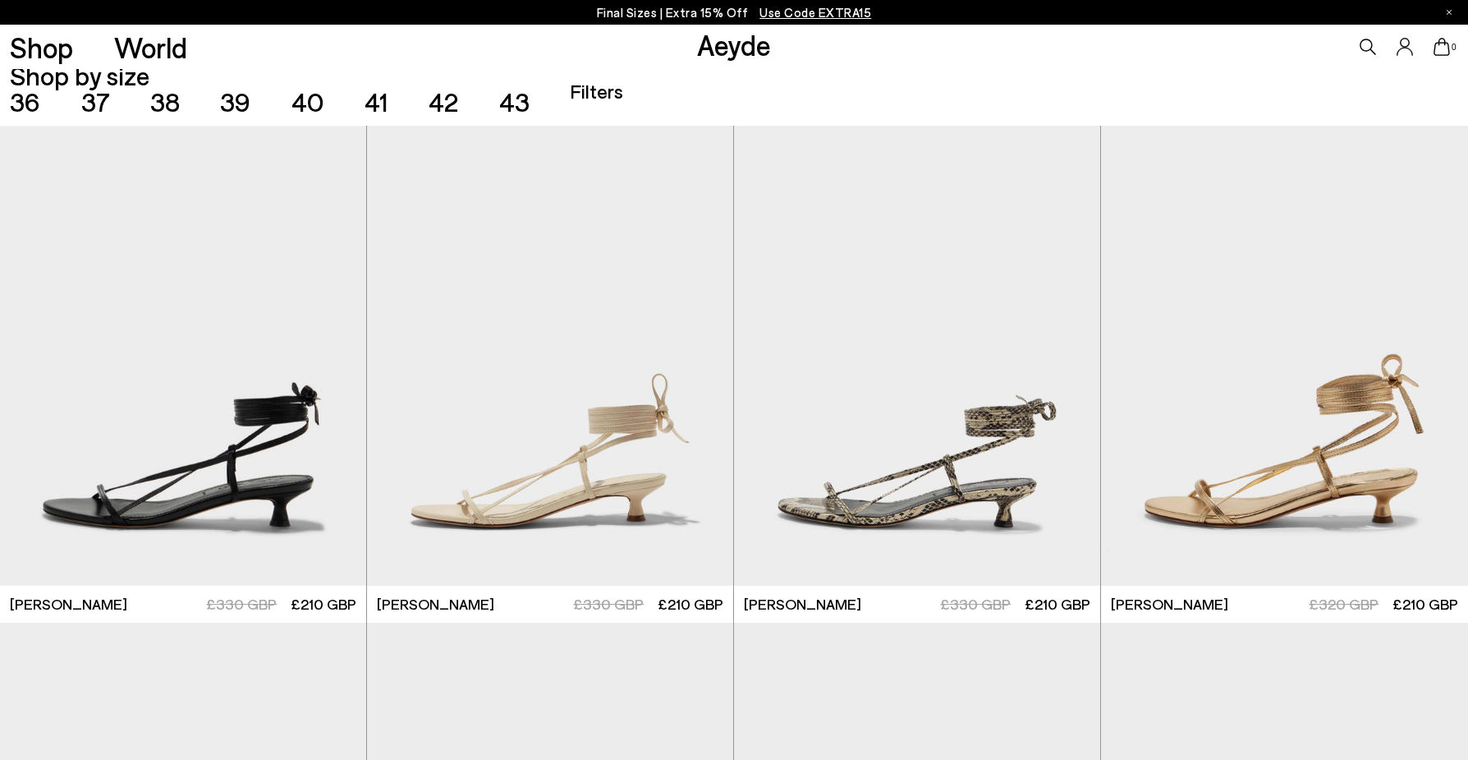
scroll to position [595, 0]
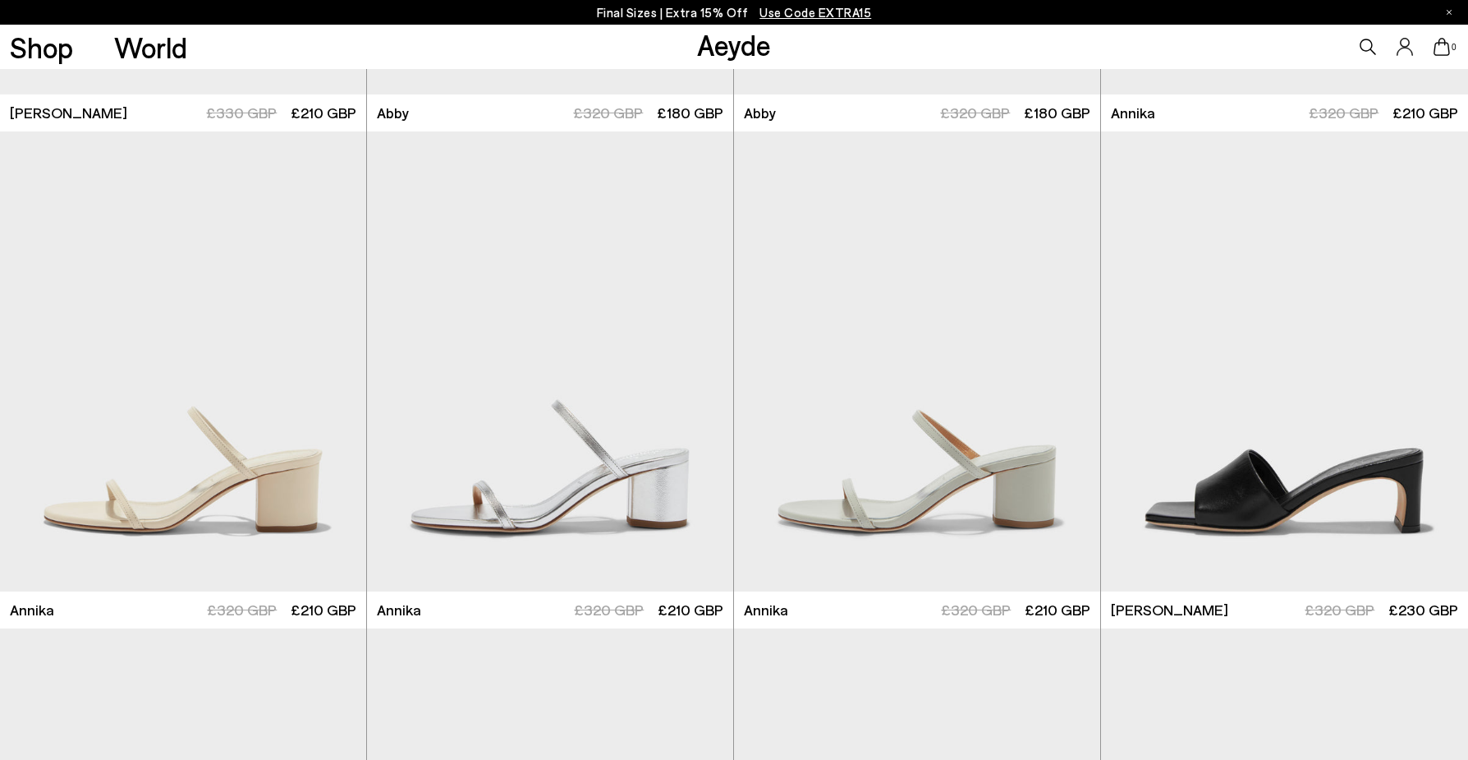
scroll to position [1765, 0]
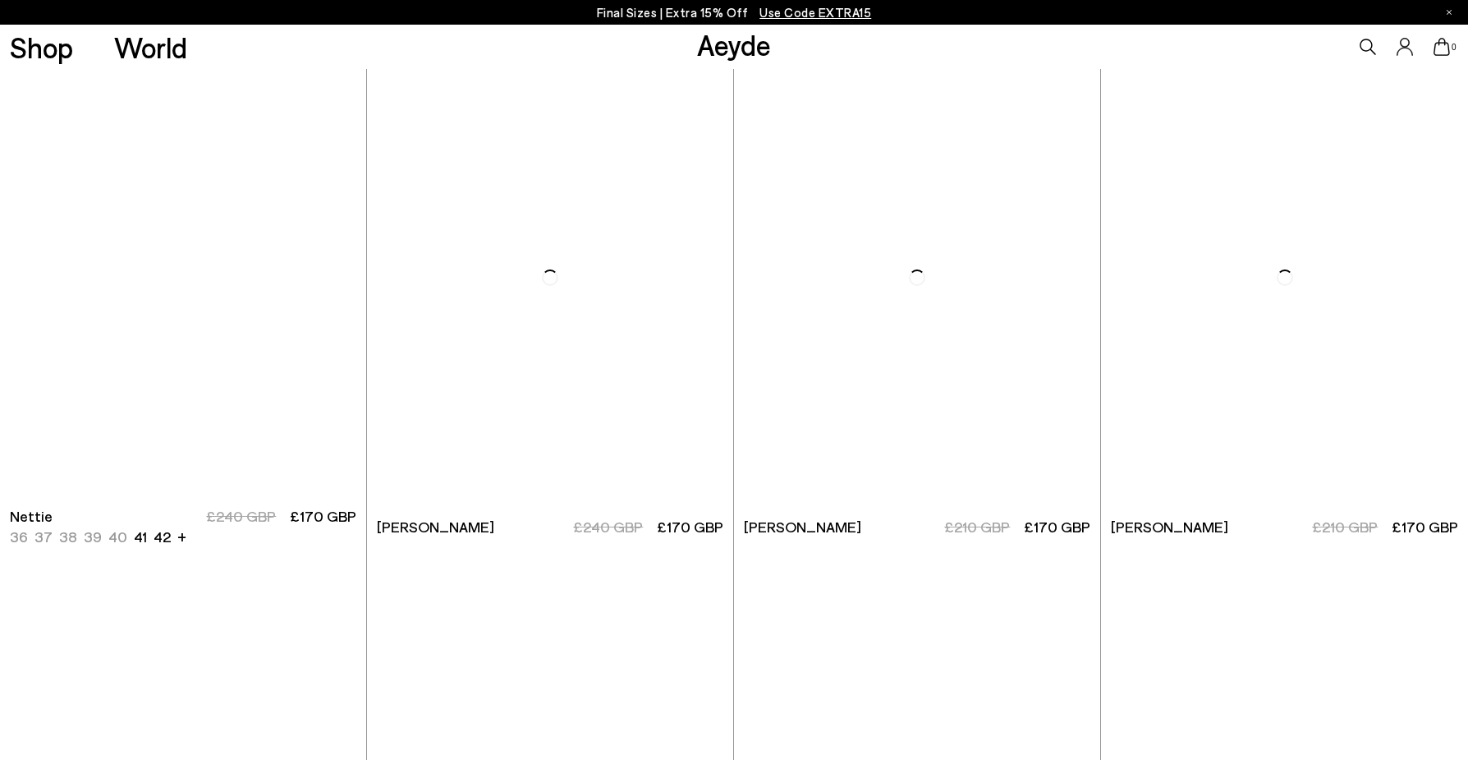
scroll to position [9151, 0]
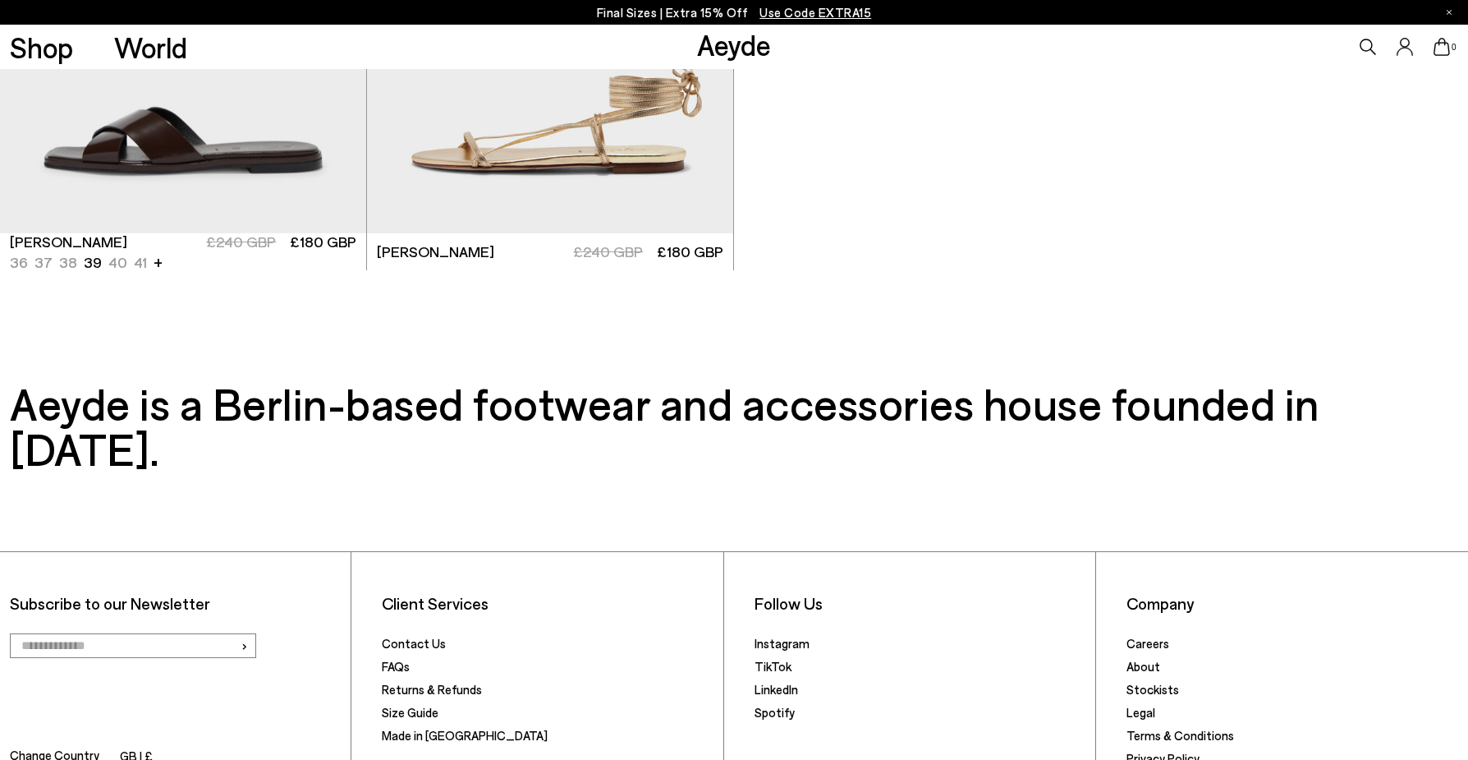
scroll to position [12767, 0]
